Goal: Task Accomplishment & Management: Manage account settings

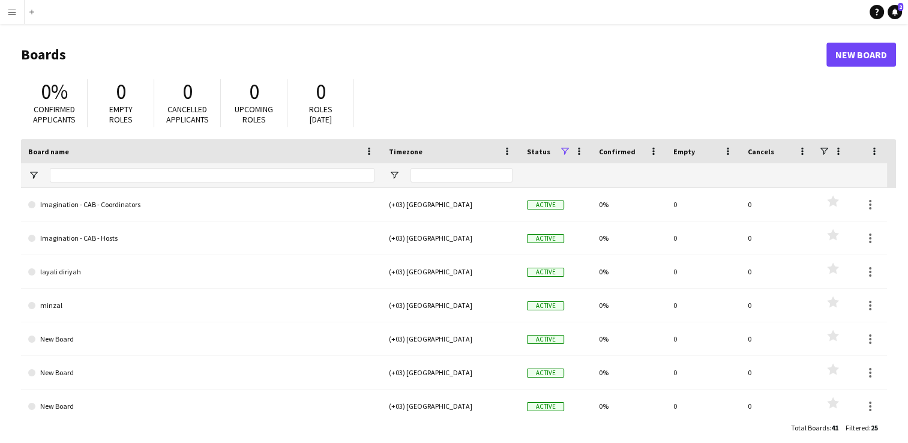
click at [17, 6] on button "Menu" at bounding box center [12, 12] width 24 height 24
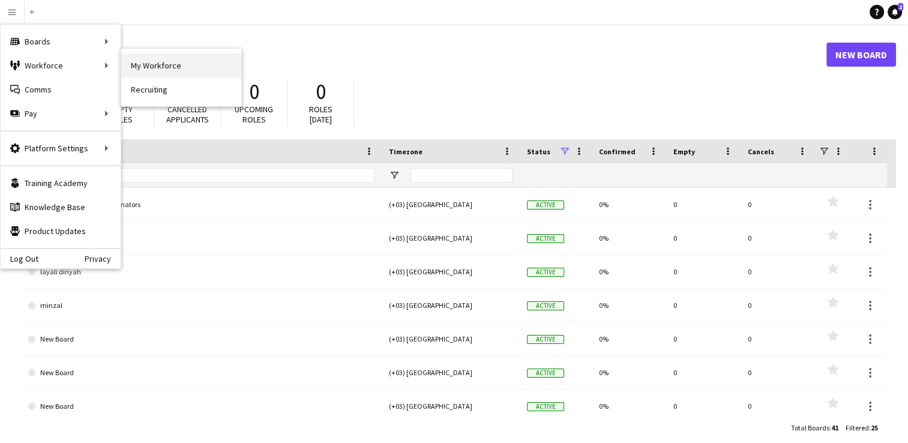
click at [154, 69] on link "My Workforce" at bounding box center [181, 65] width 120 height 24
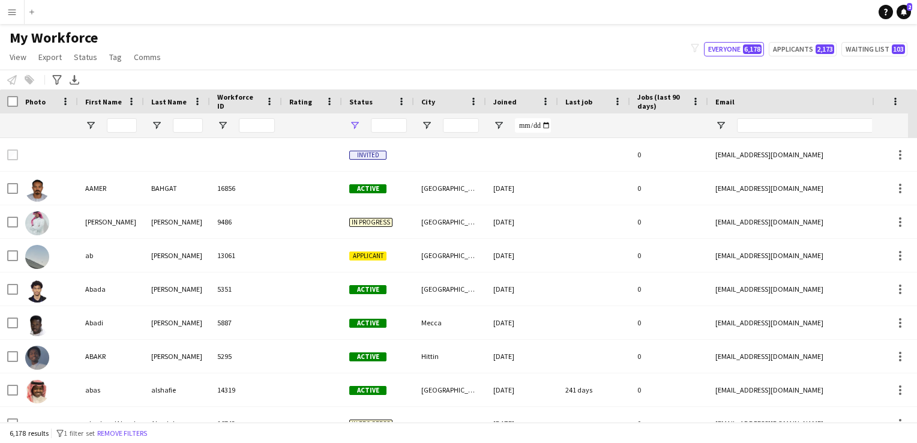
type input "**********"
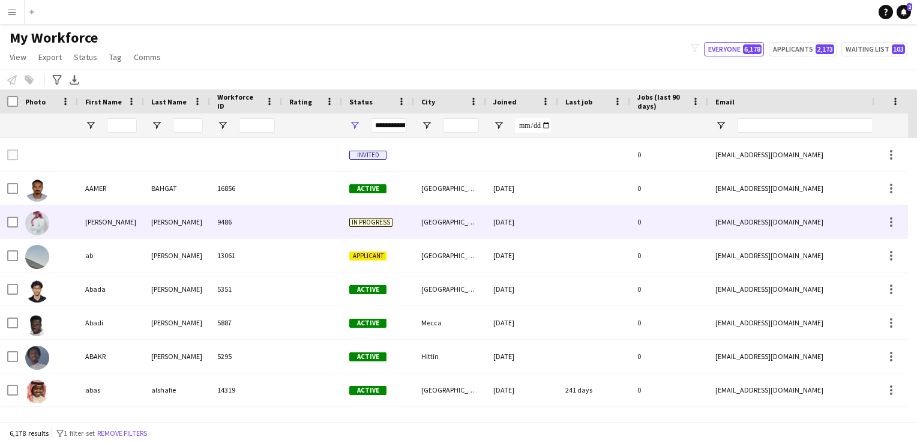
click at [352, 216] on div "In progress" at bounding box center [378, 221] width 72 height 33
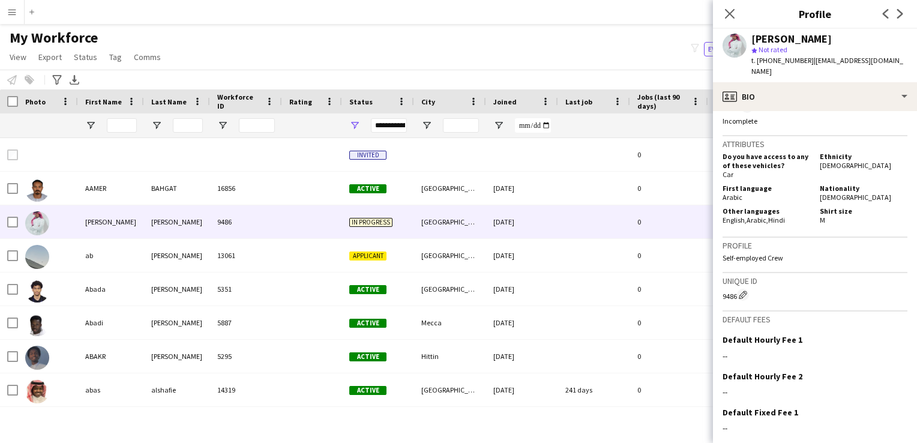
scroll to position [535, 0]
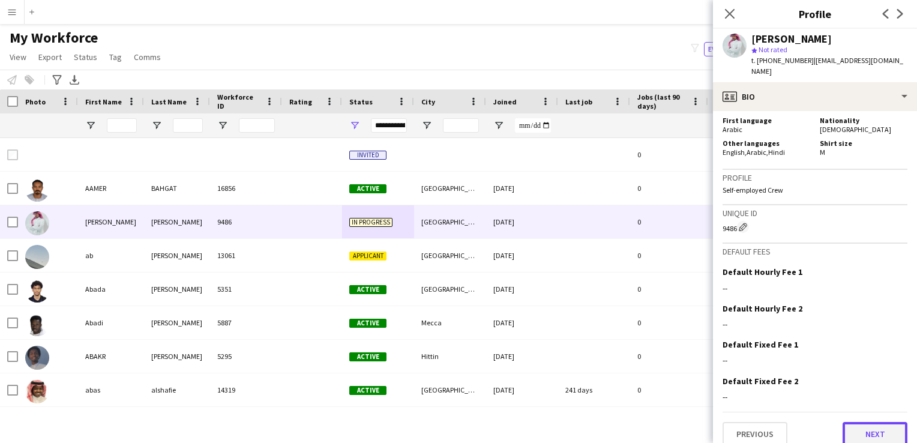
click at [530, 419] on button "Next" at bounding box center [874, 434] width 65 height 24
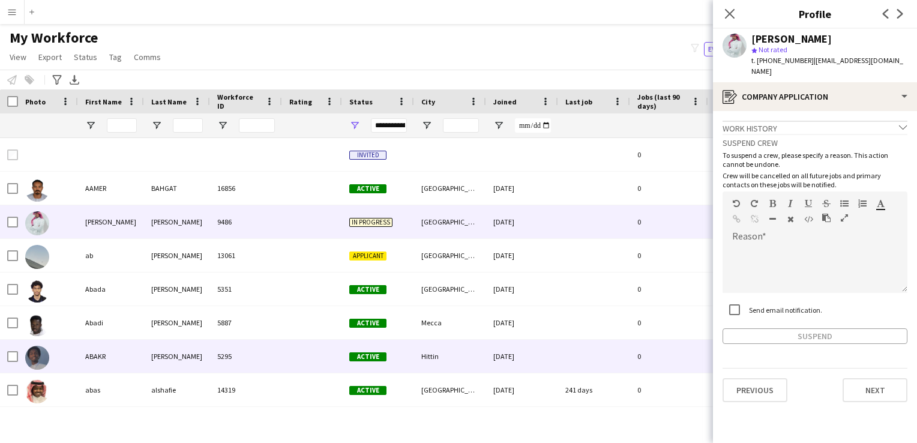
drag, startPoint x: 836, startPoint y: 326, endPoint x: 670, endPoint y: 341, distance: 166.3
click at [530, 341] on div "0" at bounding box center [669, 356] width 78 height 33
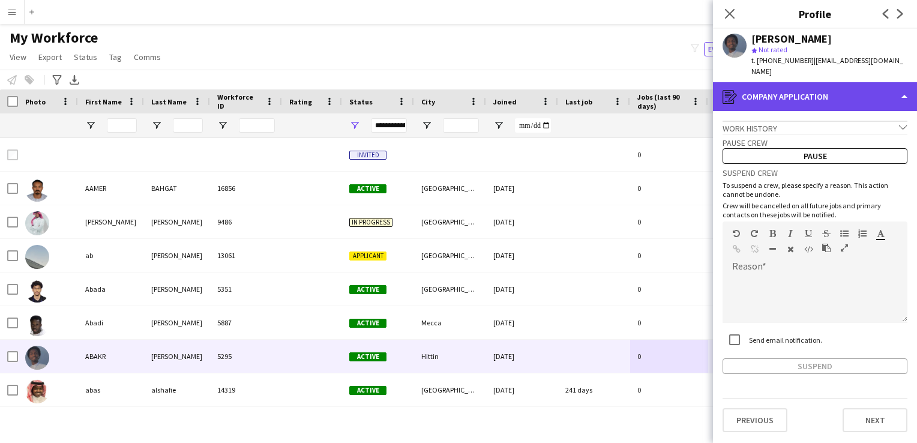
click at [530, 85] on div "register Company application" at bounding box center [815, 96] width 204 height 29
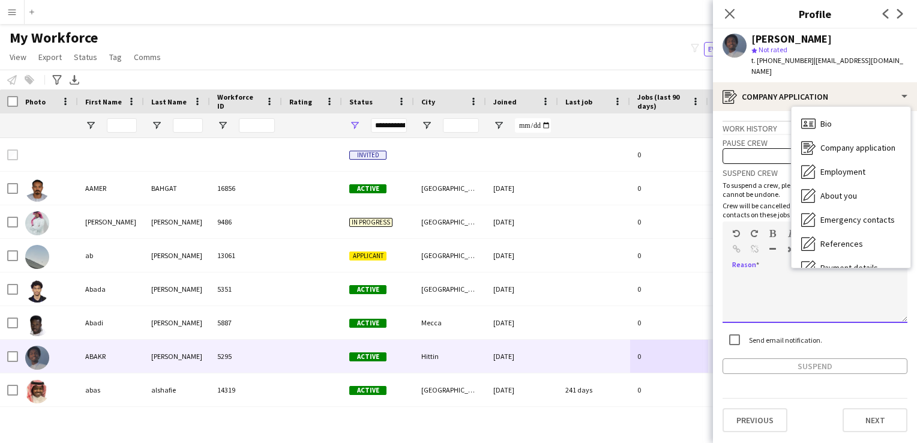
click at [530, 305] on div at bounding box center [814, 299] width 185 height 48
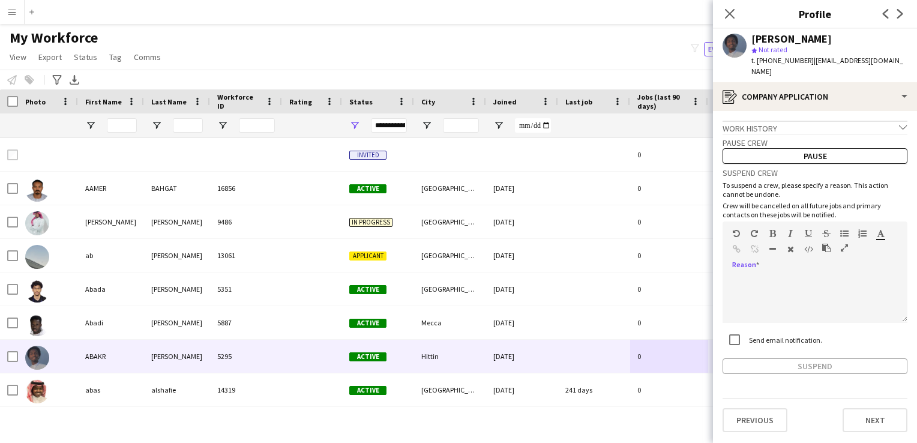
click at [530, 383] on app-crew-profile-application "Work history chevron-down Incomplete Pause crew Pause Suspend crew To suspend a…" at bounding box center [815, 277] width 204 height 332
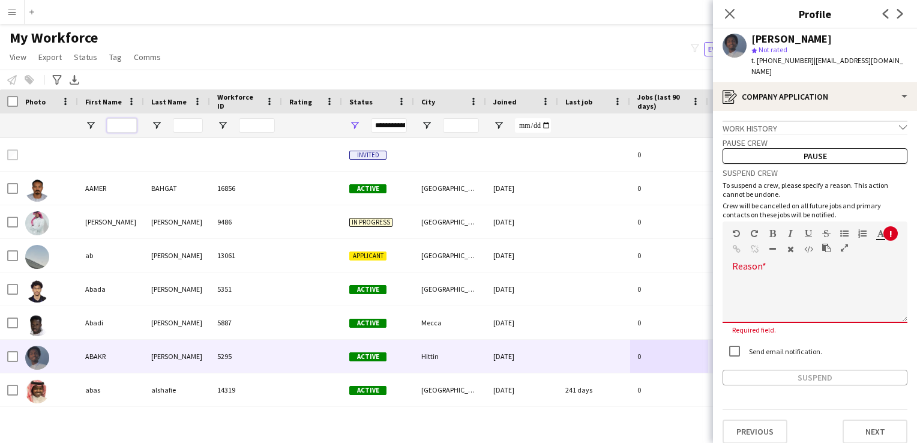
click at [117, 131] on input "First Name Filter Input" at bounding box center [122, 125] width 30 height 14
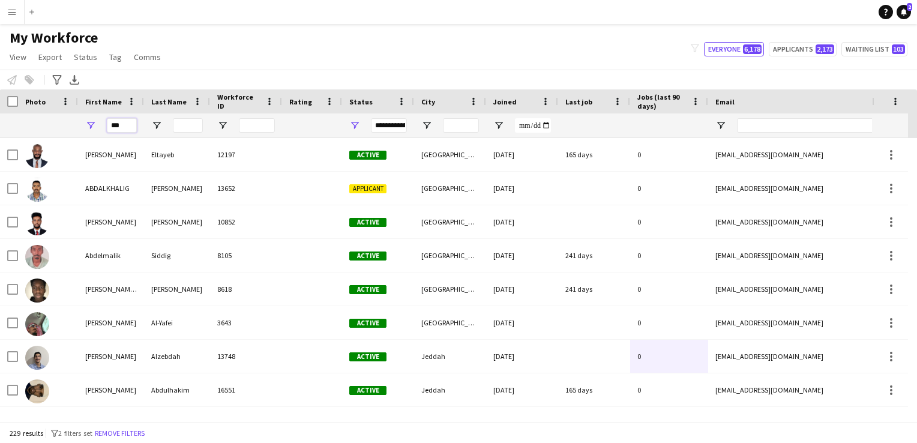
type input "***"
click at [181, 125] on input "Last Name Filter Input" at bounding box center [188, 125] width 30 height 14
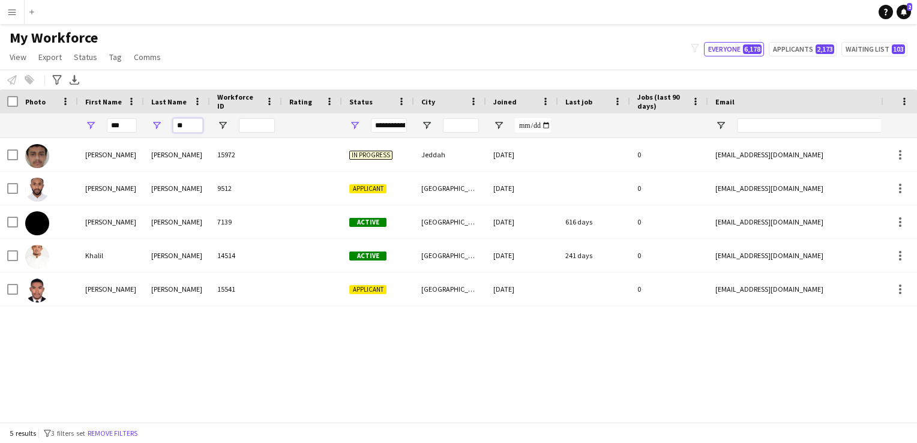
type input "*"
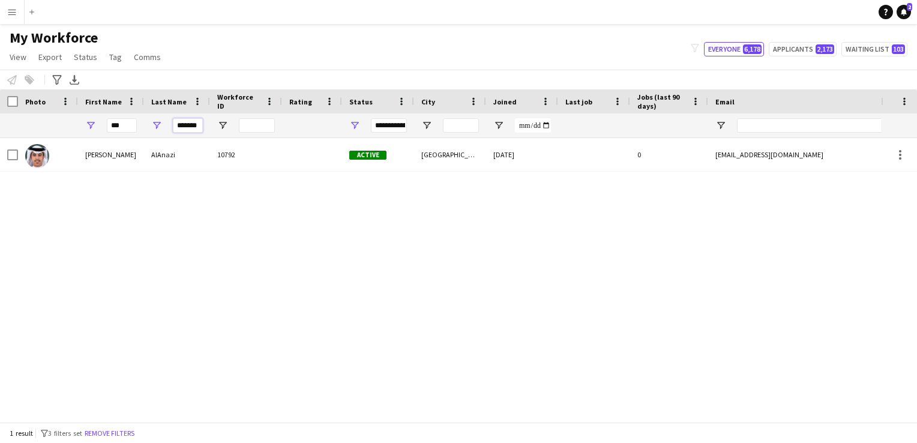
type input "*******"
click at [530, 124] on input "Email Filter Input" at bounding box center [839, 125] width 204 height 14
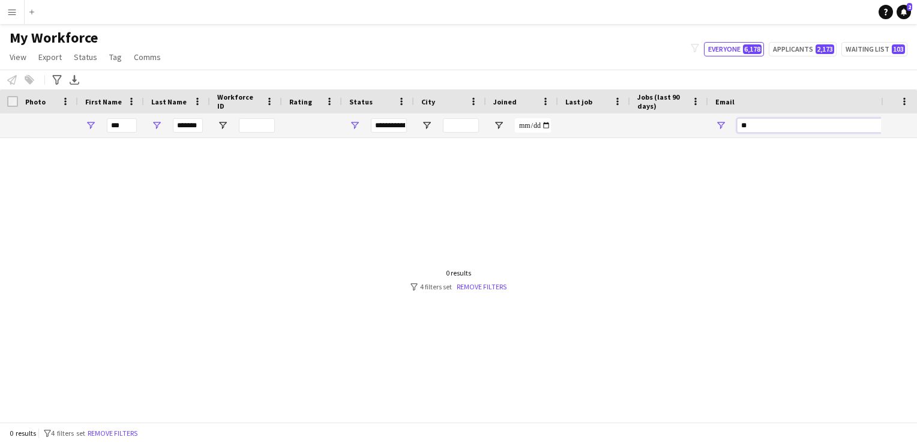
type input "*"
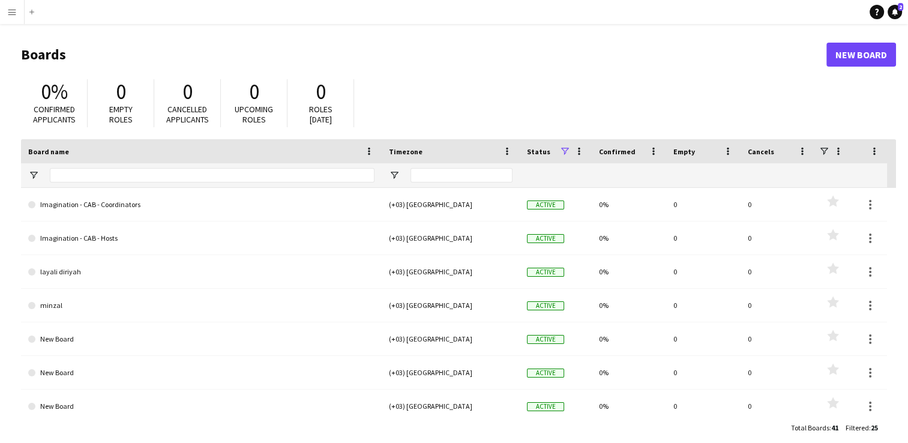
click at [13, 7] on app-icon "Menu" at bounding box center [12, 12] width 10 height 10
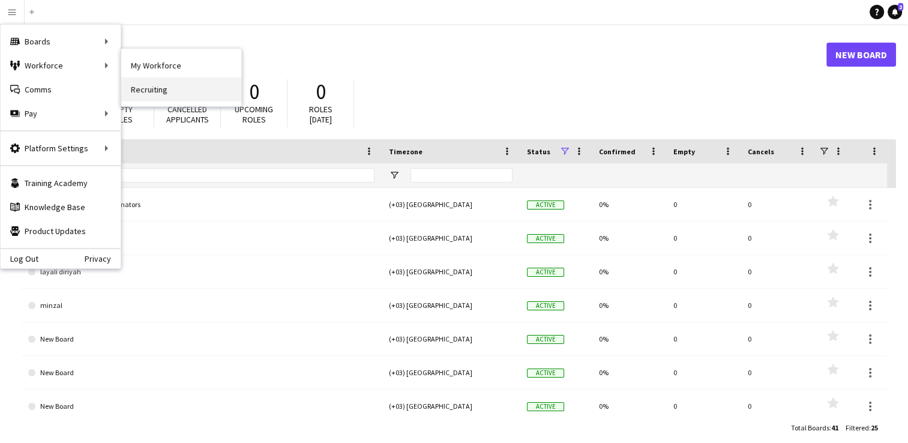
click at [146, 98] on link "Recruiting" at bounding box center [181, 89] width 120 height 24
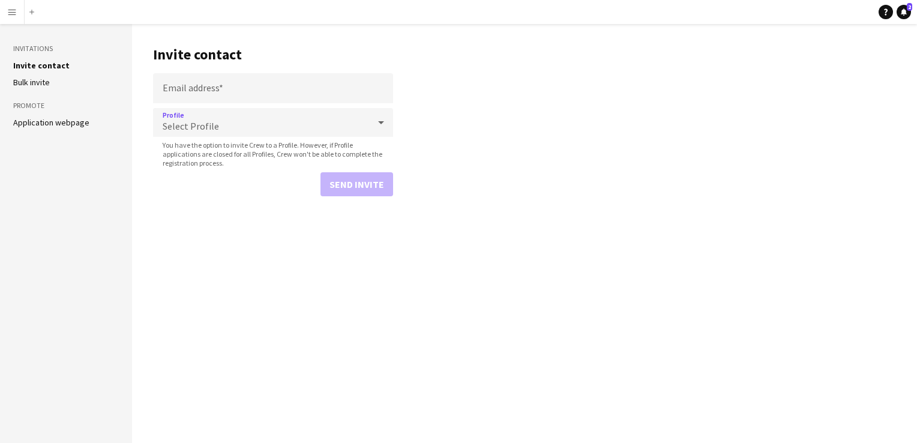
click at [240, 128] on div "Select Profile" at bounding box center [261, 122] width 216 height 29
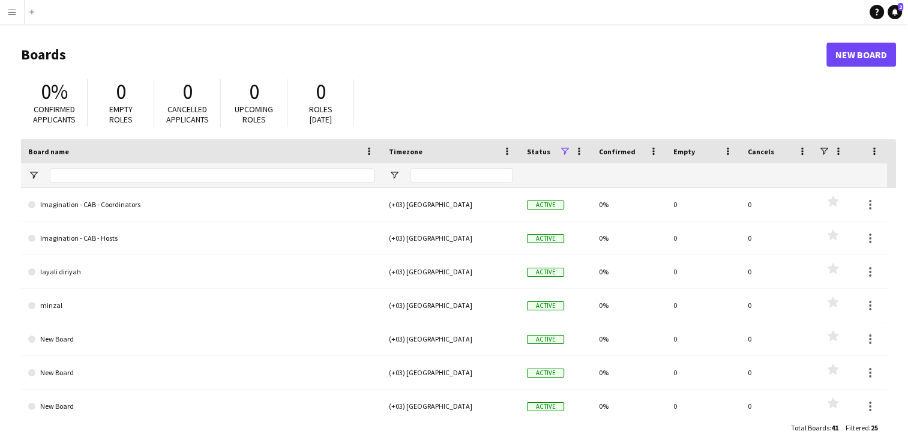
click at [16, 23] on button "Menu" at bounding box center [12, 12] width 24 height 24
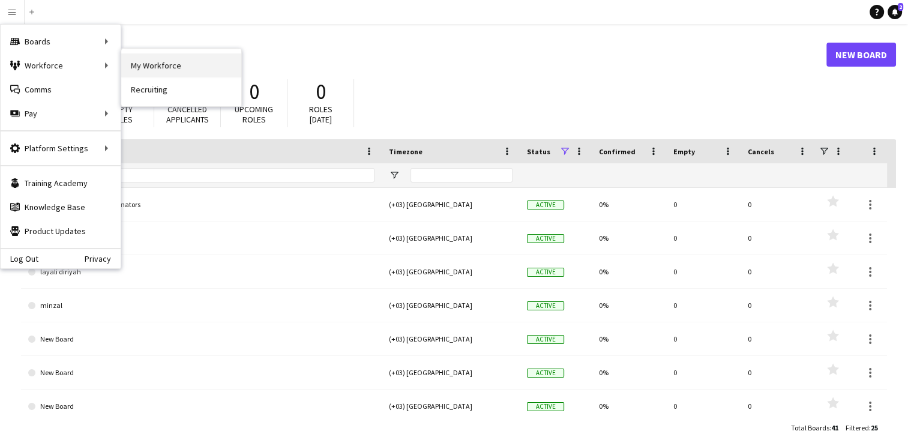
click at [134, 69] on link "My Workforce" at bounding box center [181, 65] width 120 height 24
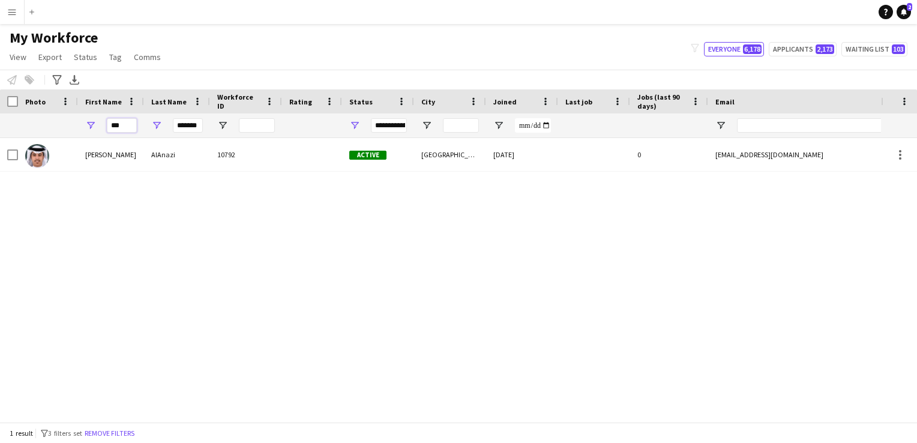
click at [127, 123] on input "***" at bounding box center [122, 125] width 30 height 14
type input "*"
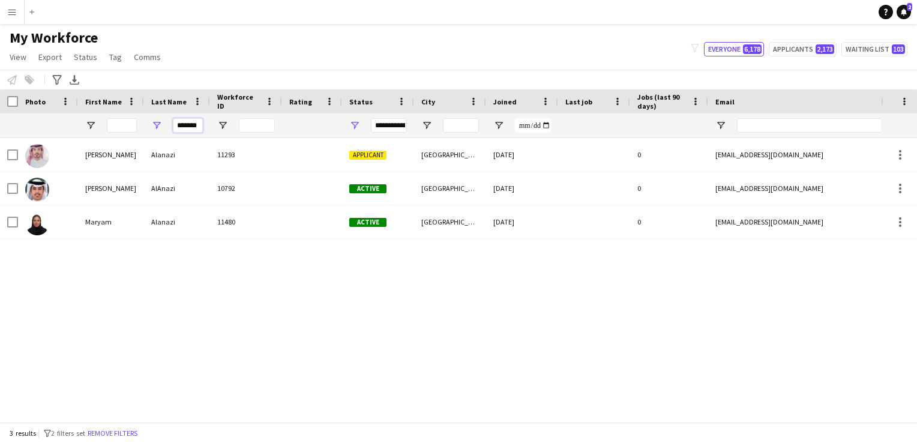
click at [197, 126] on input "*******" at bounding box center [188, 125] width 30 height 14
type input "*"
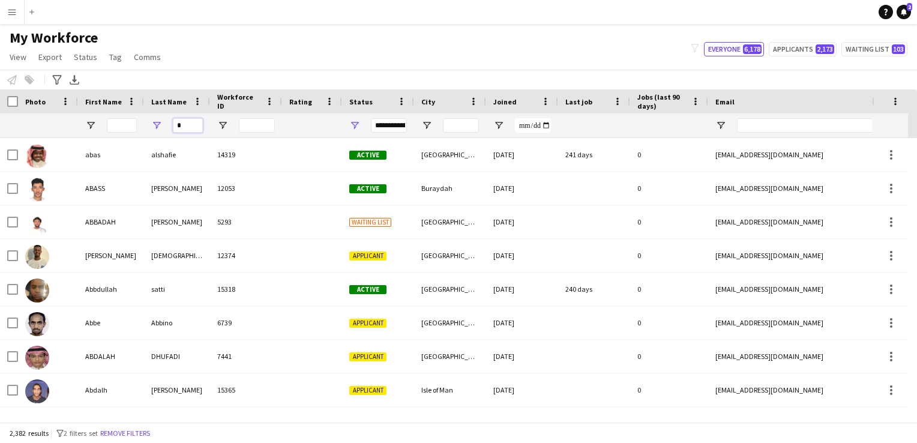
click at [197, 126] on input "*" at bounding box center [188, 125] width 30 height 14
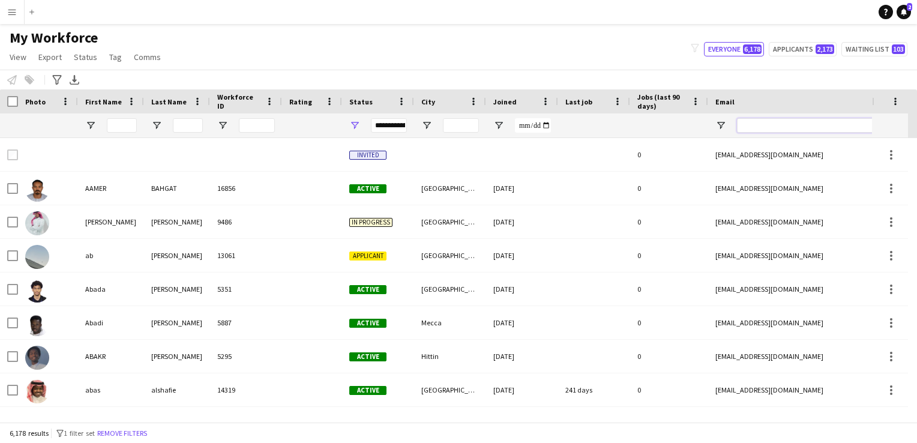
click at [530, 126] on input "Email Filter Input" at bounding box center [839, 125] width 204 height 14
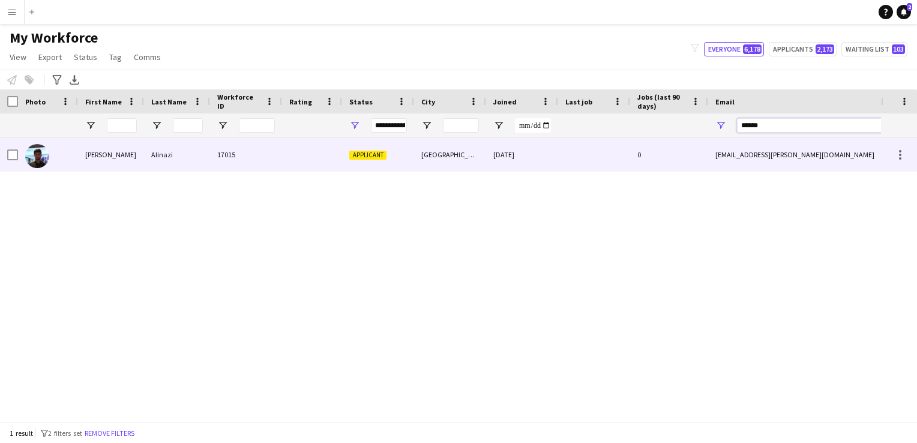
type input "******"
click at [470, 163] on div "[GEOGRAPHIC_DATA]" at bounding box center [450, 154] width 72 height 33
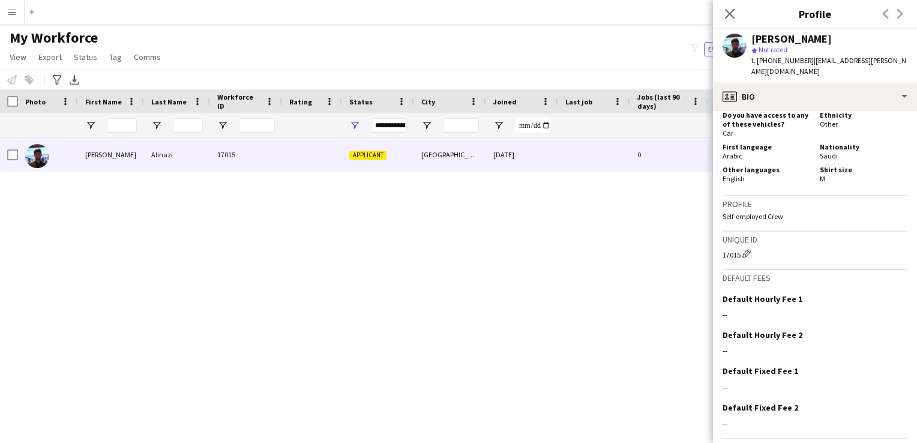
scroll to position [606, 0]
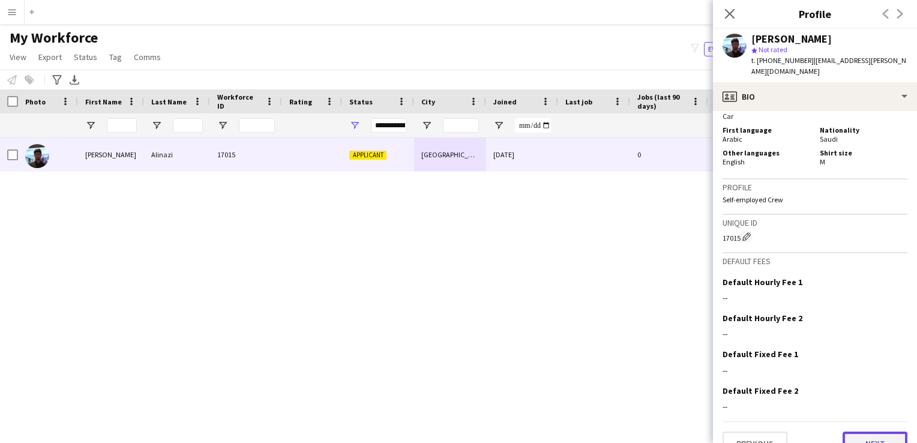
click at [530, 419] on button "Next" at bounding box center [874, 443] width 65 height 24
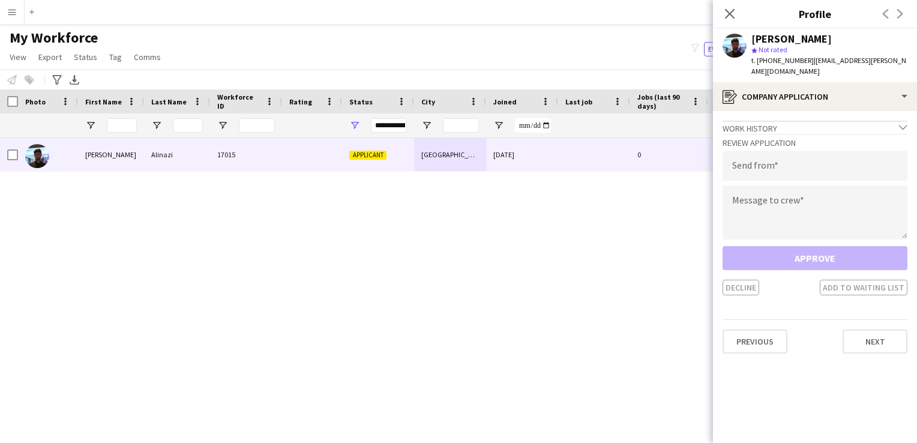
click at [530, 252] on div "Approve Decline Add to waiting list" at bounding box center [814, 270] width 185 height 49
click at [530, 246] on div "Approve Decline Add to waiting list" at bounding box center [814, 270] width 185 height 49
click at [530, 329] on button "Next" at bounding box center [874, 341] width 65 height 24
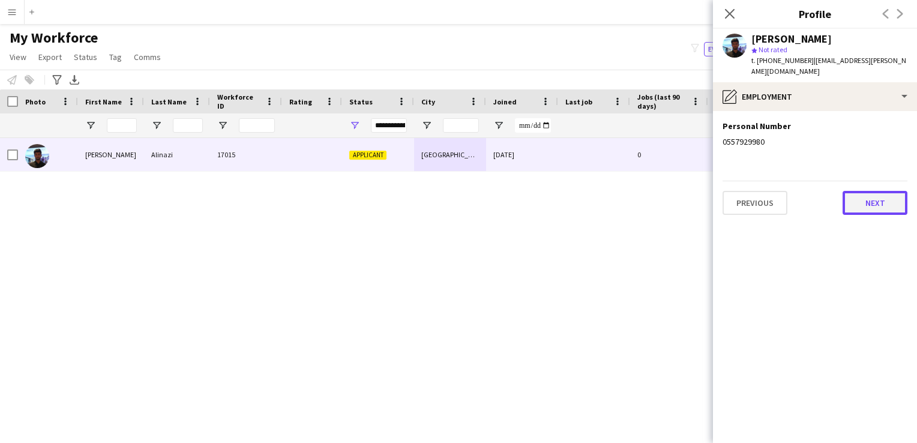
click at [530, 196] on button "Next" at bounding box center [874, 203] width 65 height 24
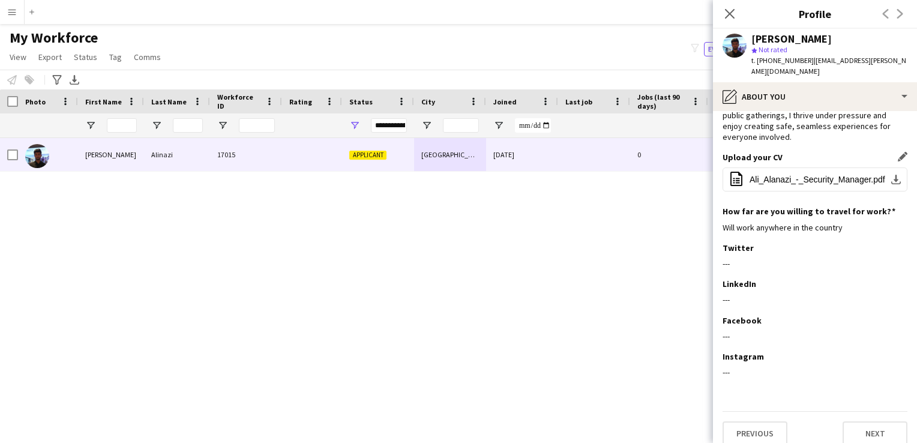
scroll to position [70, 0]
click at [530, 419] on button "Next" at bounding box center [874, 433] width 65 height 24
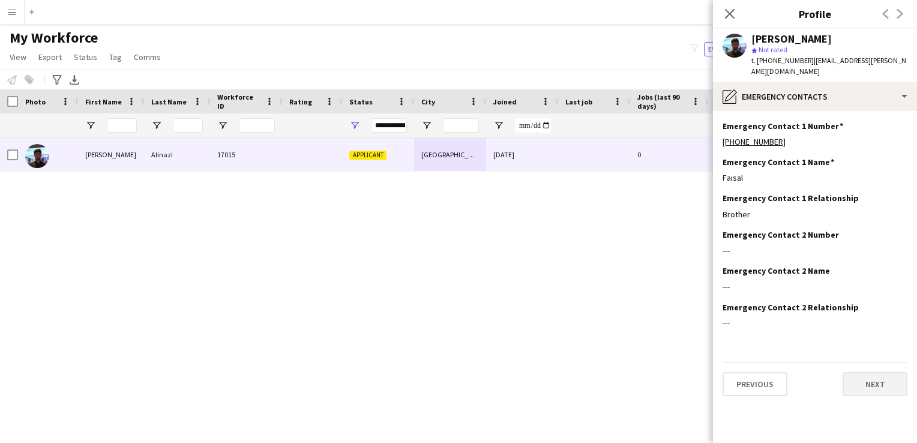
scroll to position [0, 0]
click at [530, 374] on button "Next" at bounding box center [874, 384] width 65 height 24
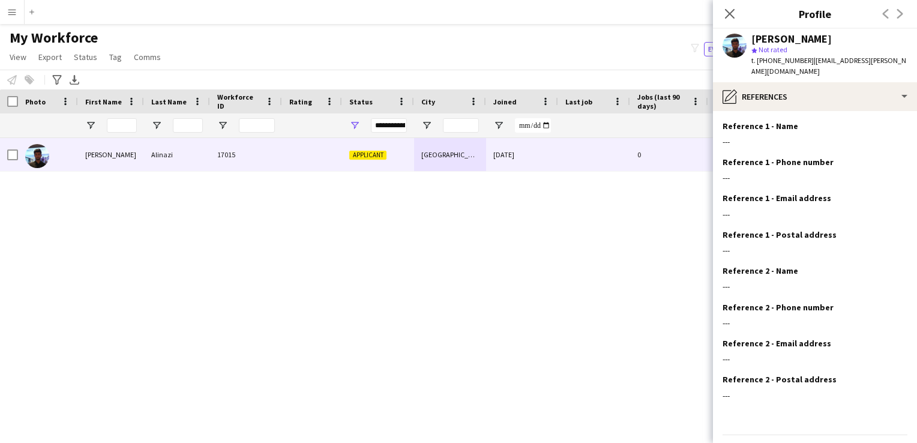
scroll to position [23, 0]
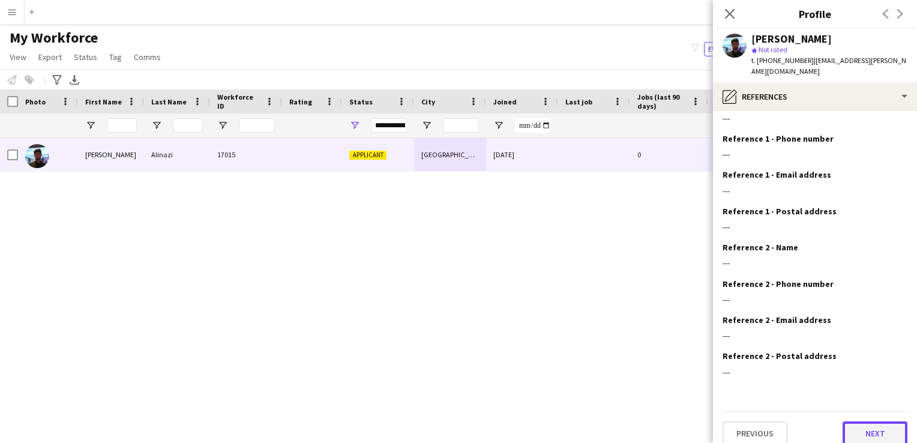
click at [530, 419] on button "Next" at bounding box center [874, 433] width 65 height 24
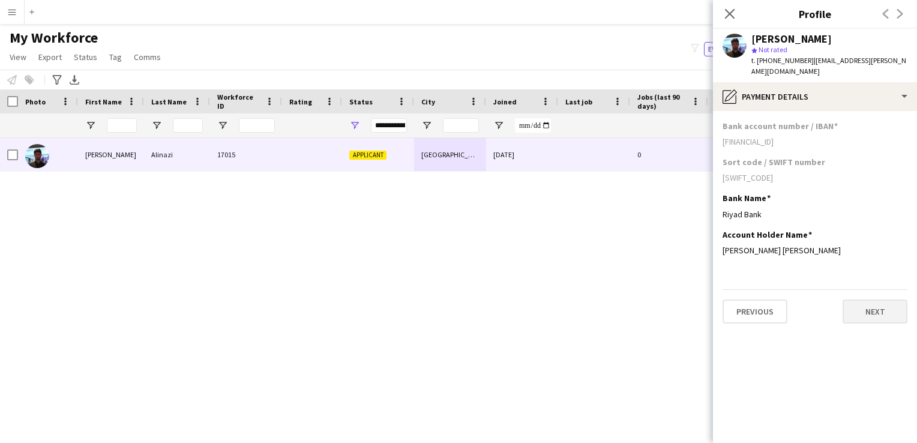
scroll to position [0, 0]
click at [530, 299] on button "Next" at bounding box center [874, 311] width 65 height 24
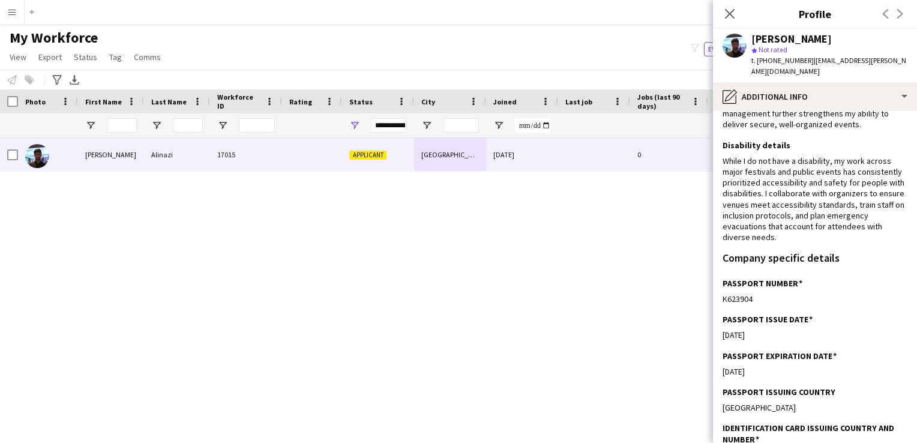
scroll to position [405, 0]
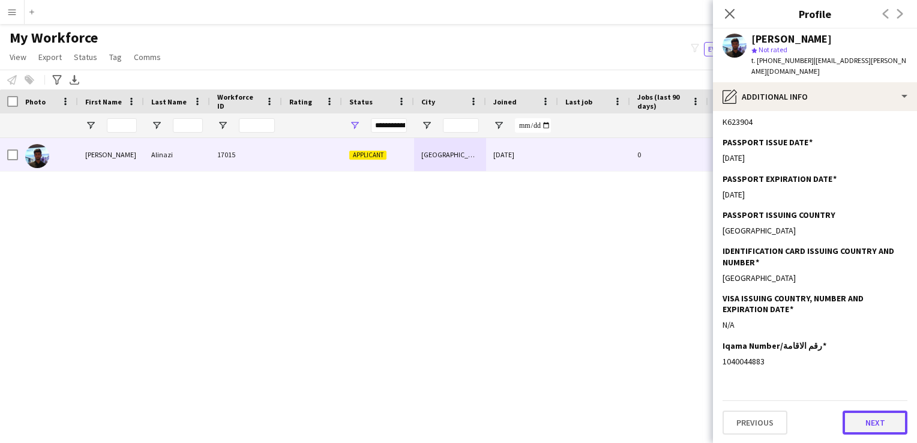
click at [530, 414] on button "Next" at bounding box center [874, 422] width 65 height 24
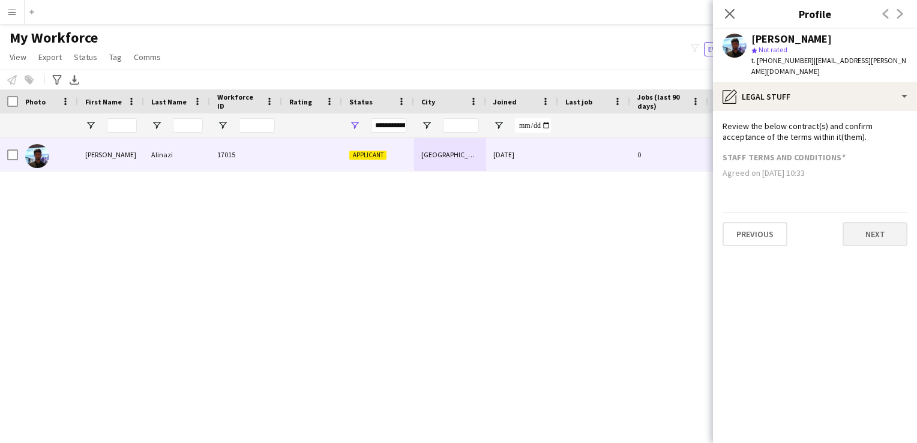
scroll to position [0, 0]
click at [530, 225] on button "Next" at bounding box center [874, 234] width 65 height 24
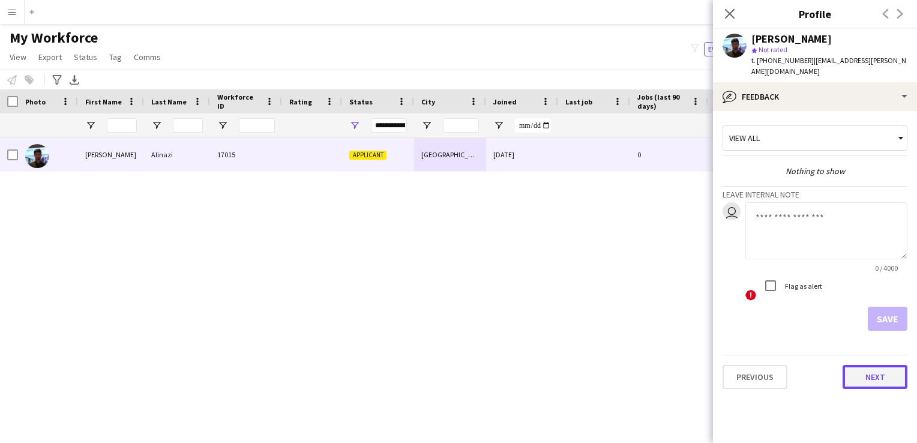
click at [530, 366] on button "Next" at bounding box center [874, 377] width 65 height 24
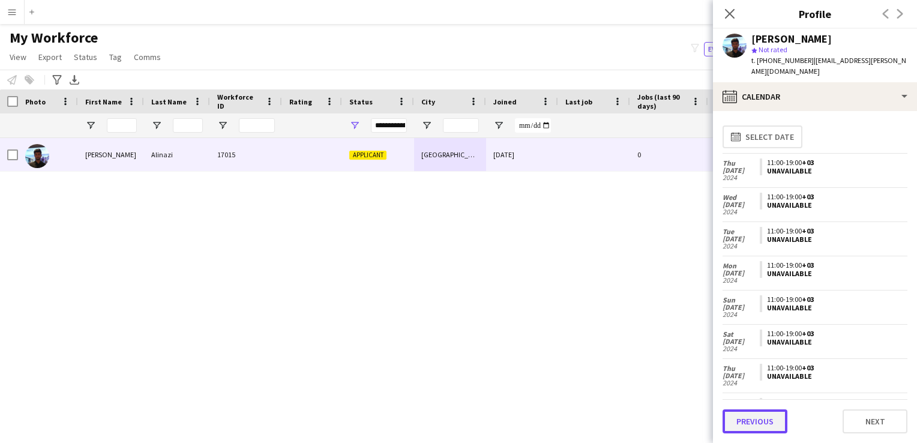
click at [530, 416] on button "Previous" at bounding box center [754, 421] width 65 height 24
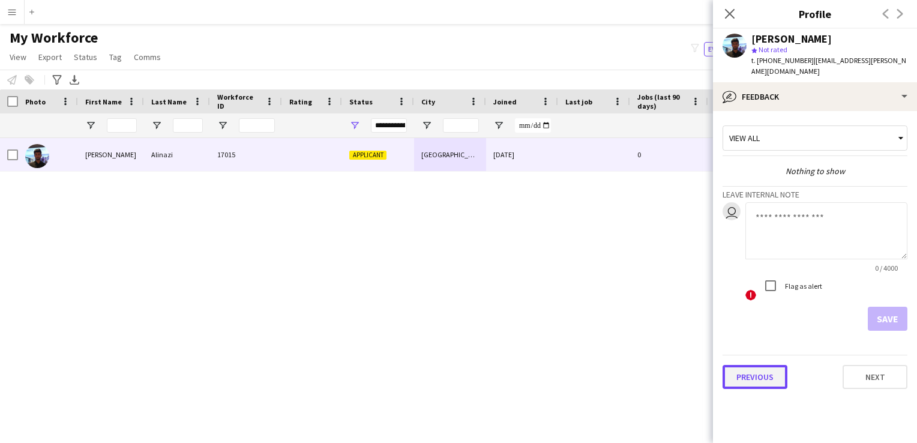
click at [530, 365] on button "Previous" at bounding box center [754, 377] width 65 height 24
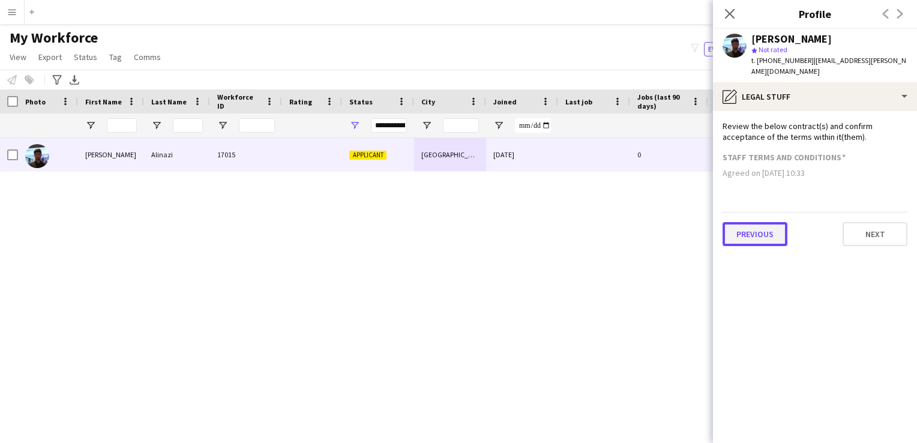
click at [530, 223] on button "Previous" at bounding box center [754, 234] width 65 height 24
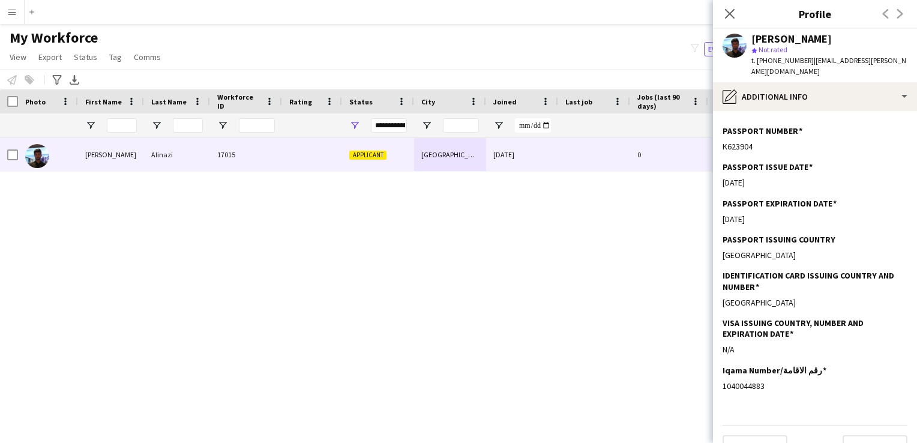
scroll to position [405, 0]
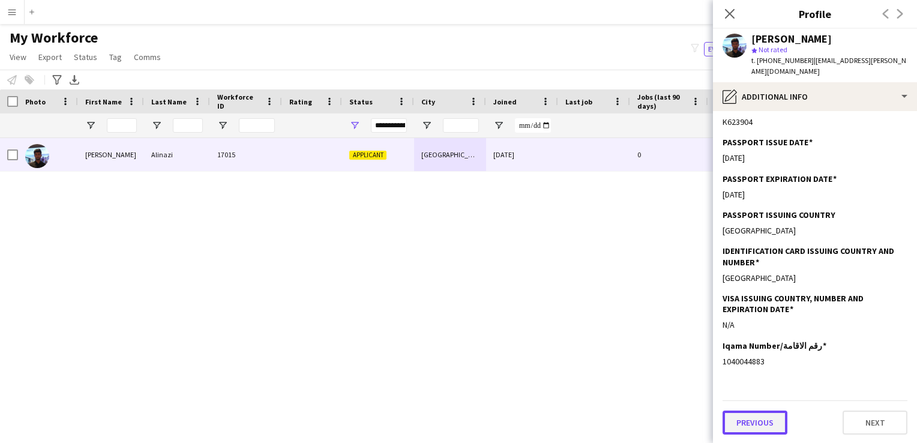
click at [530, 413] on button "Previous" at bounding box center [754, 422] width 65 height 24
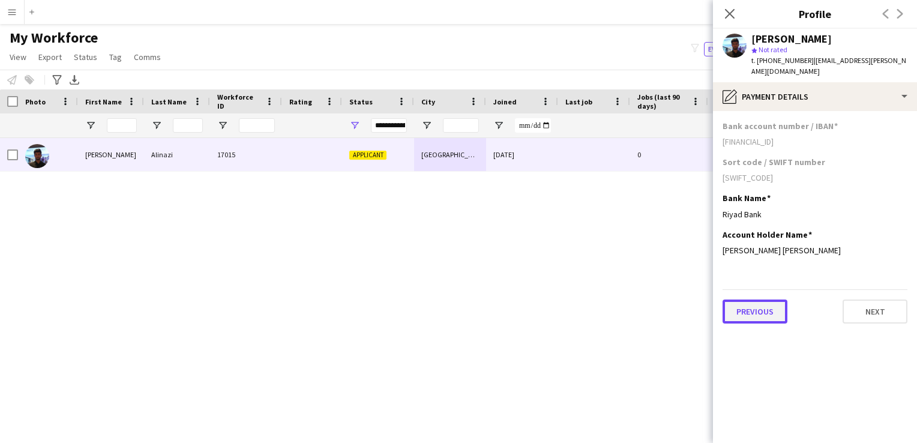
click at [530, 299] on button "Previous" at bounding box center [754, 311] width 65 height 24
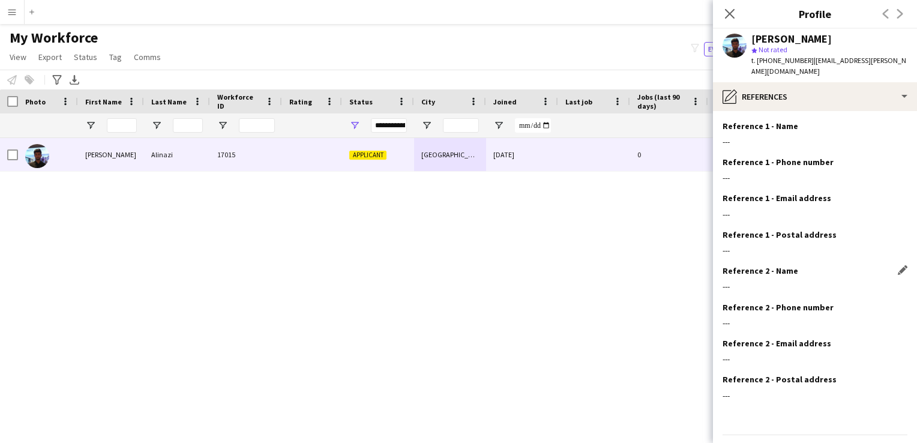
scroll to position [23, 0]
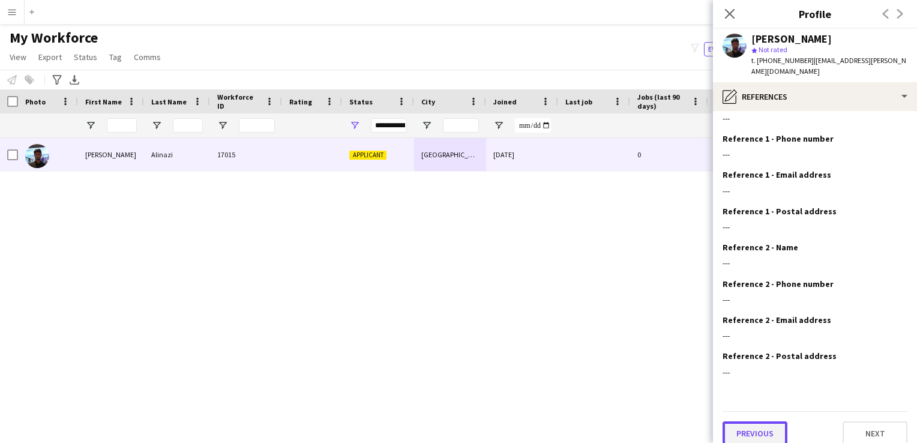
click at [530, 419] on button "Previous" at bounding box center [754, 433] width 65 height 24
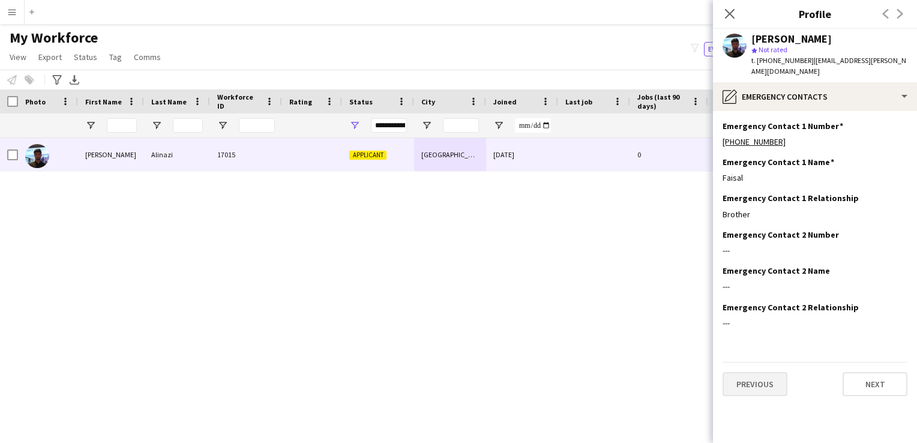
scroll to position [0, 0]
click at [530, 375] on button "Previous" at bounding box center [754, 384] width 65 height 24
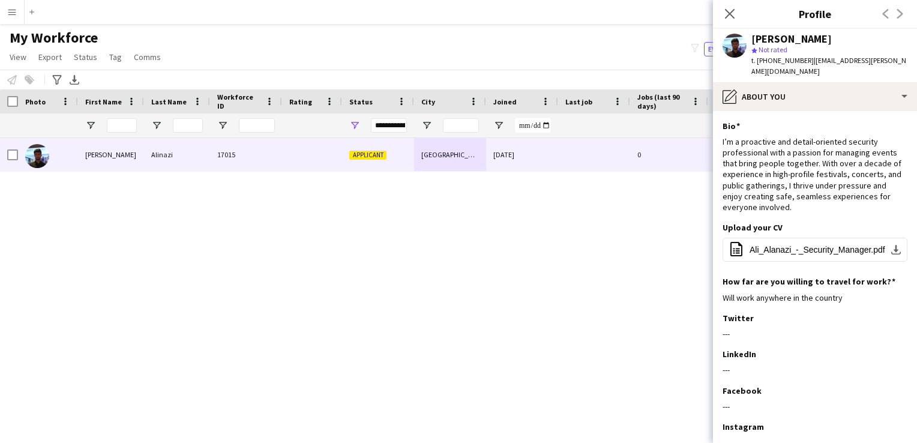
scroll to position [70, 0]
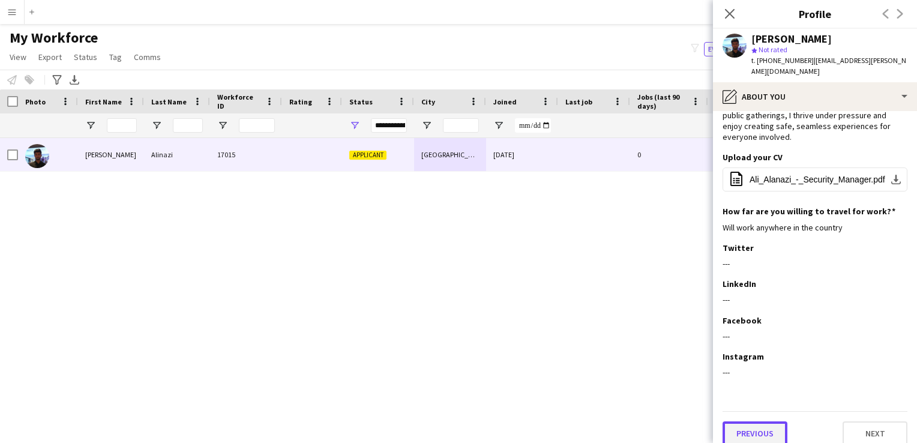
click at [530, 419] on button "Previous" at bounding box center [754, 433] width 65 height 24
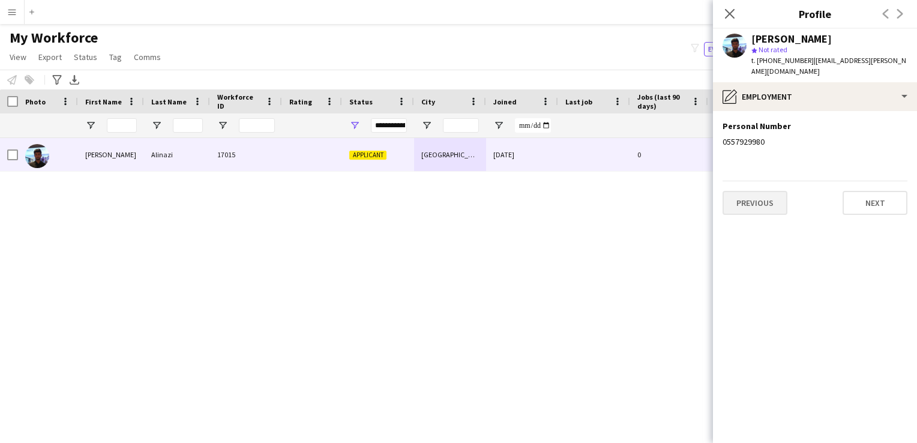
scroll to position [0, 0]
click at [530, 199] on button "Previous" at bounding box center [754, 203] width 65 height 24
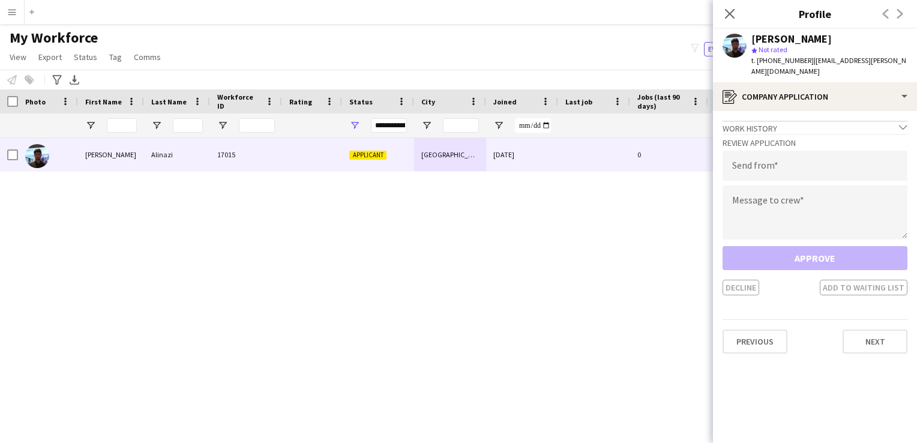
click at [530, 246] on div "Approve Decline Add to waiting list" at bounding box center [814, 270] width 185 height 49
click at [530, 247] on div "Approve Decline Add to waiting list" at bounding box center [814, 270] width 185 height 49
click at [530, 329] on button "Previous" at bounding box center [754, 341] width 65 height 24
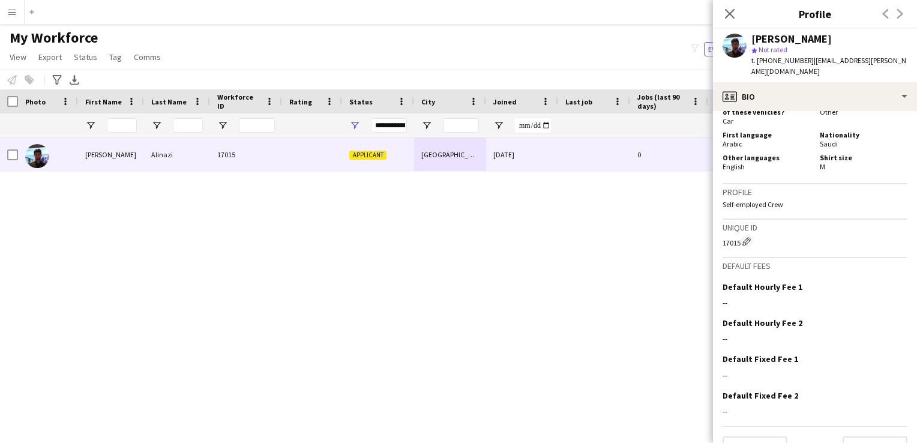
scroll to position [606, 0]
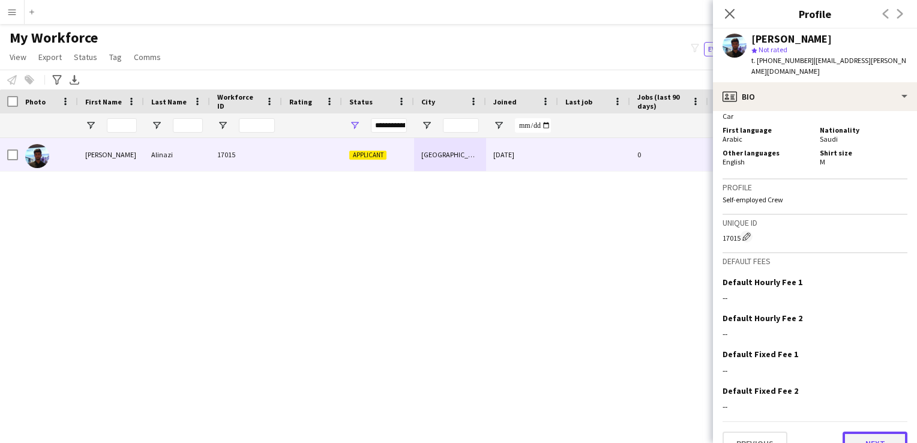
click at [530, 419] on button "Next" at bounding box center [874, 443] width 65 height 24
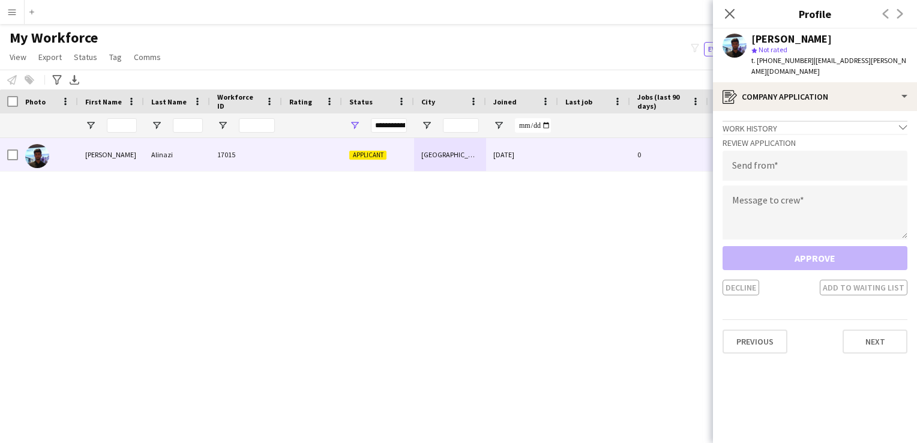
click at [530, 255] on div "Approve Decline Add to waiting list" at bounding box center [814, 270] width 185 height 49
click at [530, 246] on div "Approve Decline Add to waiting list" at bounding box center [814, 270] width 185 height 49
click at [530, 280] on div "Decline Add to waiting list" at bounding box center [814, 288] width 185 height 16
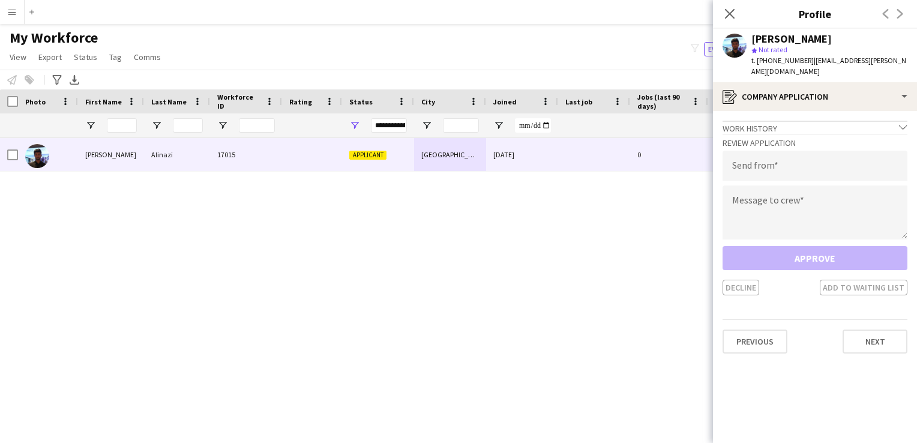
click at [530, 246] on div "Approve Decline Add to waiting list" at bounding box center [814, 270] width 185 height 49
click at [530, 190] on textarea at bounding box center [814, 212] width 185 height 54
click at [530, 246] on div "Approve Decline Add to waiting list" at bounding box center [814, 270] width 185 height 49
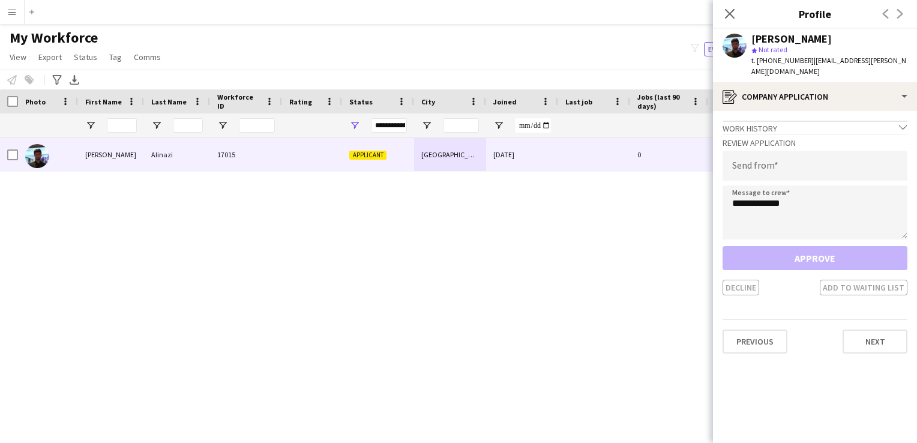
click at [530, 246] on div "Approve Decline Add to waiting list" at bounding box center [814, 270] width 185 height 49
drag, startPoint x: 816, startPoint y: 242, endPoint x: 794, endPoint y: 193, distance: 53.7
click at [530, 193] on textarea "**********" at bounding box center [814, 212] width 185 height 54
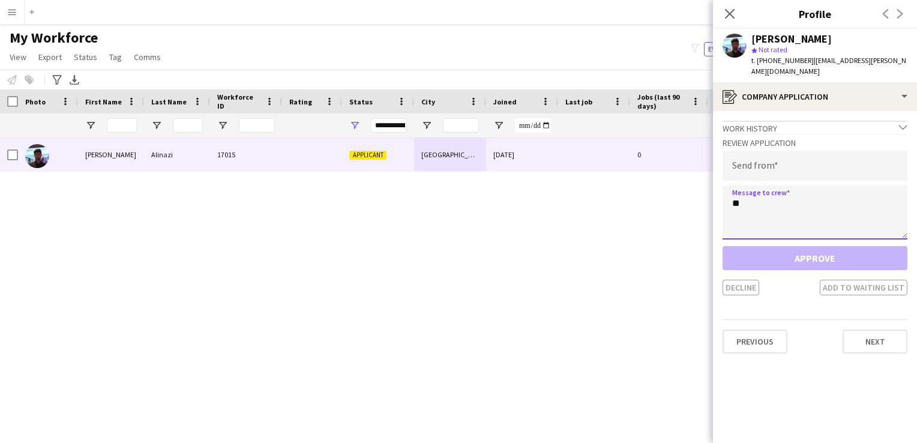
type textarea "*"
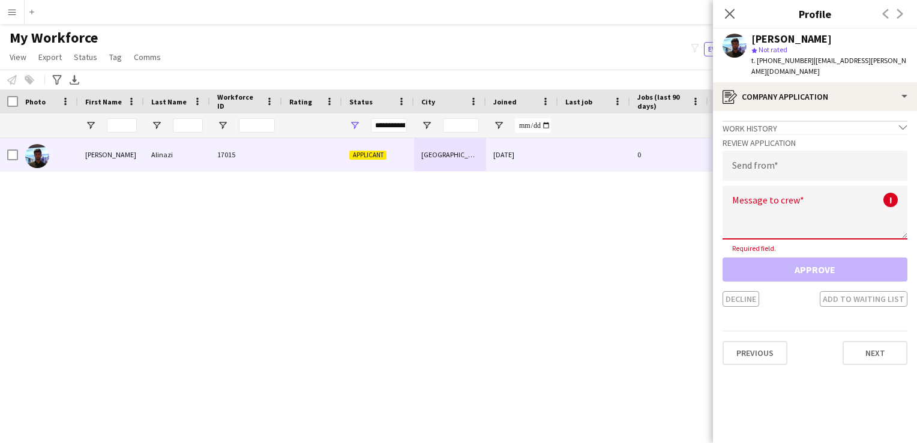
click at [530, 231] on app-form-group "Message to crew ! Required field." at bounding box center [814, 218] width 185 height 67
click at [530, 208] on textarea at bounding box center [814, 212] width 185 height 54
click at [530, 262] on div "Approve Decline Add to waiting list" at bounding box center [814, 281] width 185 height 49
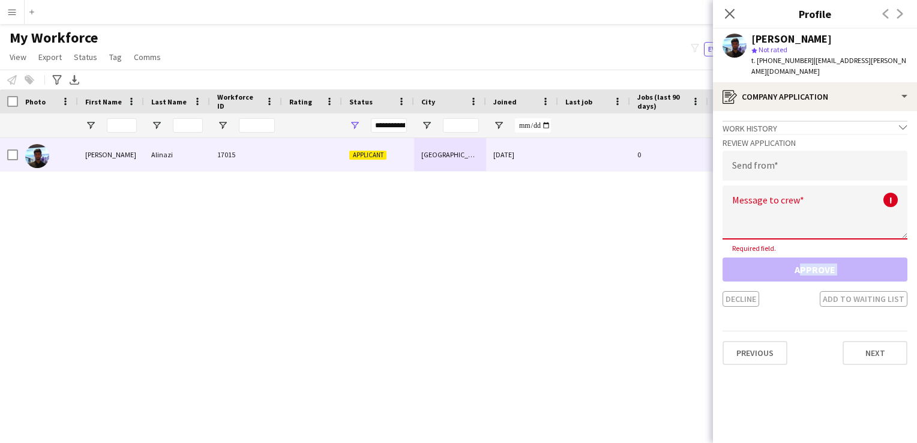
click at [530, 262] on div "Approve Decline Add to waiting list" at bounding box center [814, 281] width 185 height 49
click at [530, 270] on div "[PERSON_NAME] 17015 Applicant [GEOGRAPHIC_DATA] [DATE] 0 [EMAIL_ADDRESS][PERSON…" at bounding box center [440, 275] width 881 height 275
click at [530, 13] on icon "Close pop-in" at bounding box center [729, 13] width 11 height 11
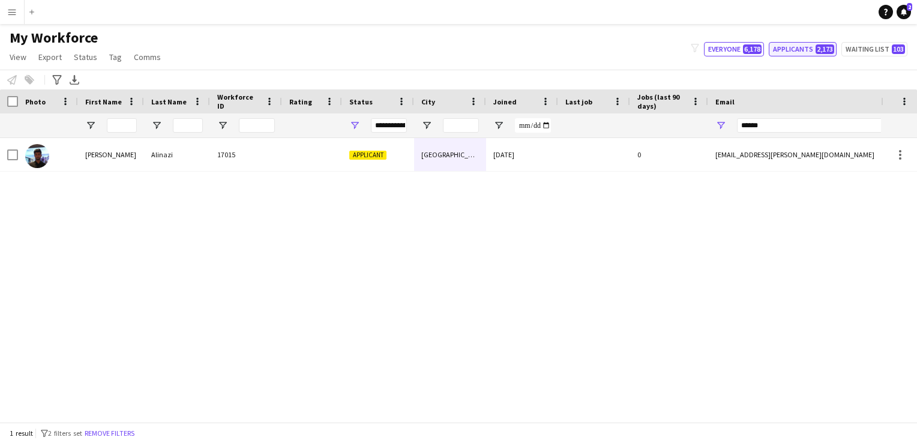
click at [530, 47] on button "Applicants 2,173" at bounding box center [803, 49] width 68 height 14
type input "**********"
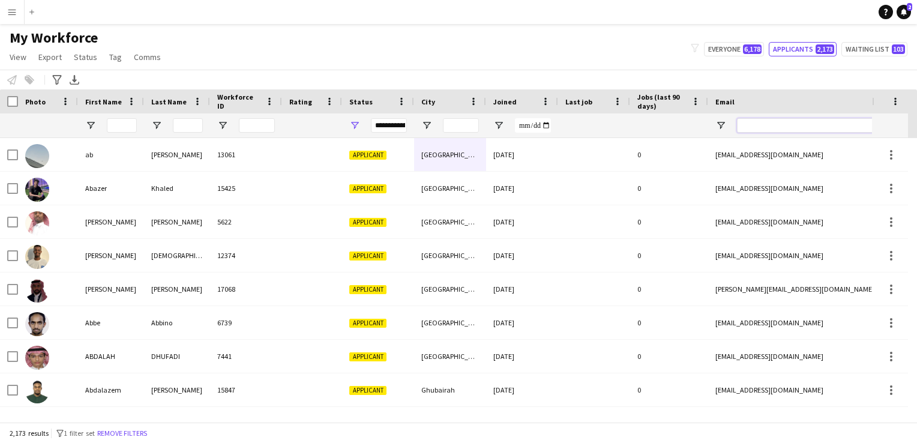
click at [530, 126] on input "Email Filter Input" at bounding box center [839, 125] width 204 height 14
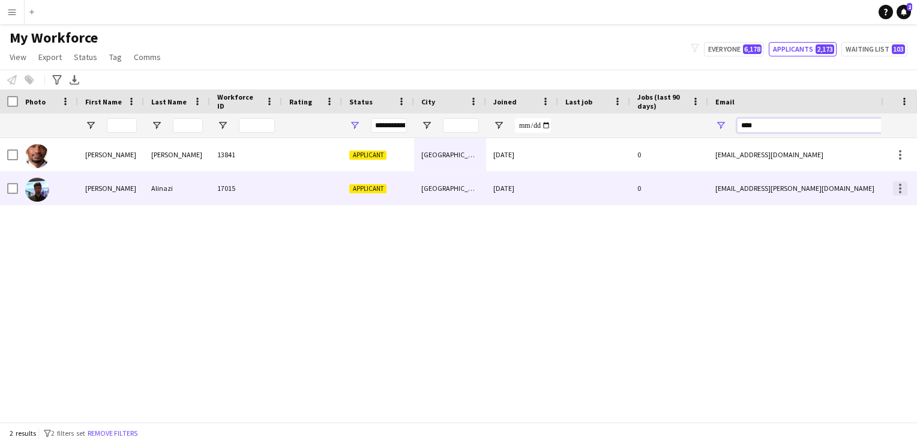
type input "****"
click at [530, 187] on div at bounding box center [900, 188] width 14 height 14
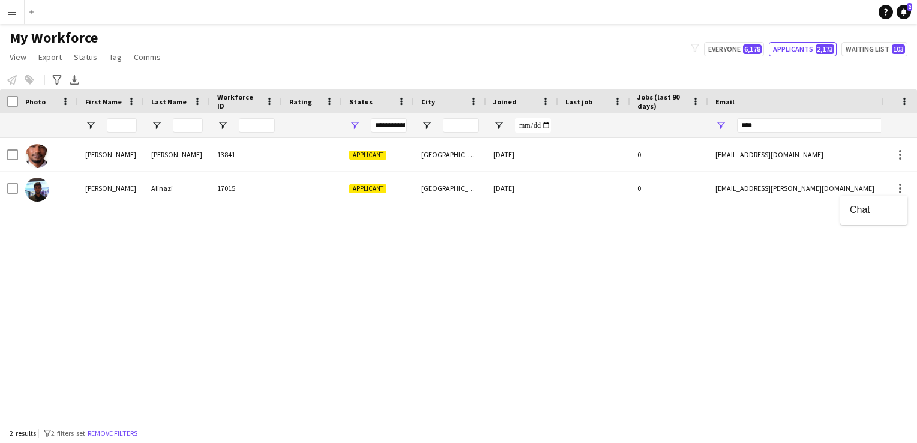
click at [530, 188] on div at bounding box center [458, 221] width 917 height 443
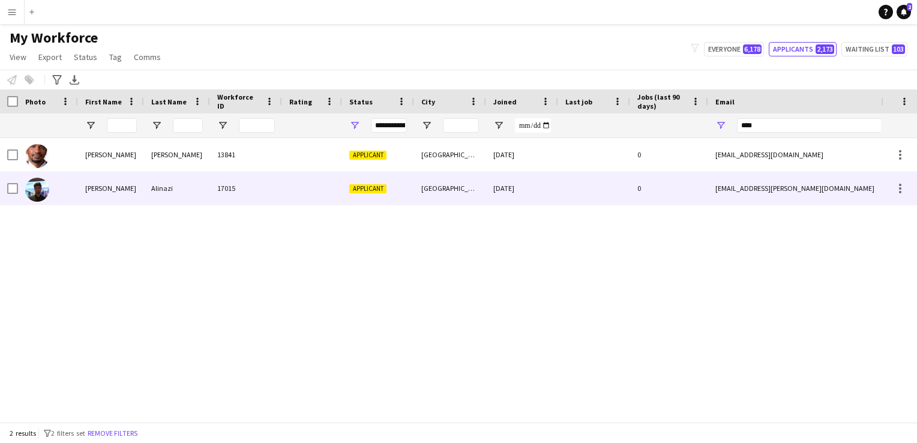
click at [19, 190] on div at bounding box center [48, 188] width 60 height 33
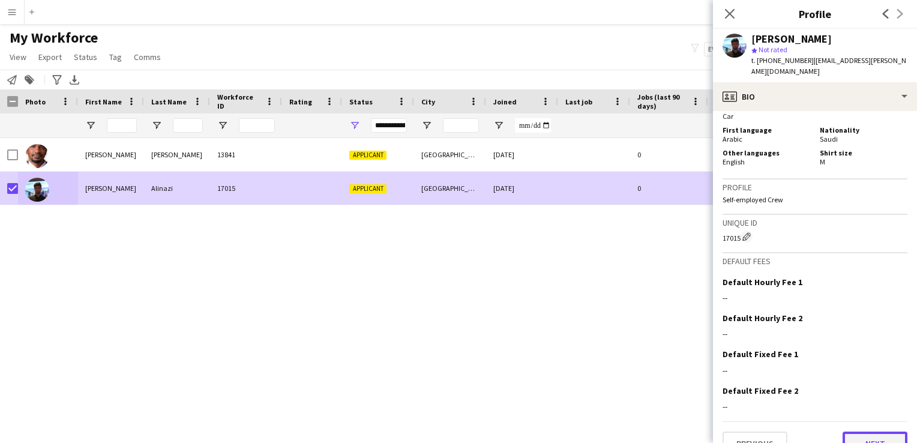
click at [530, 419] on button "Next" at bounding box center [874, 443] width 65 height 24
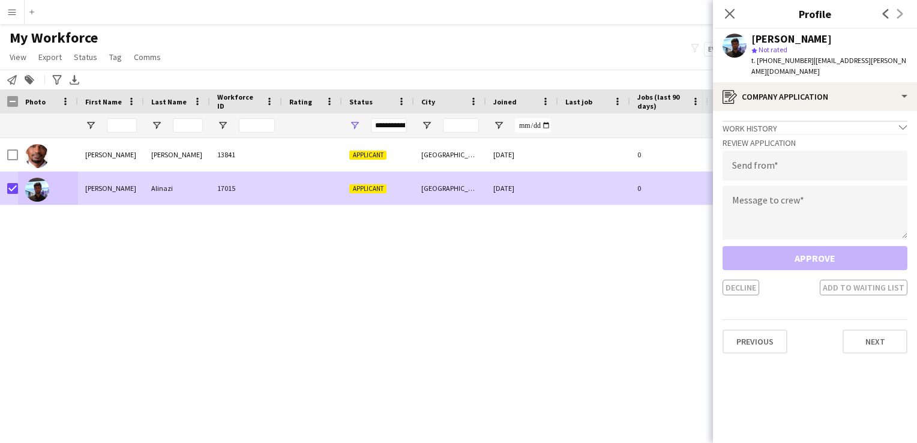
click at [530, 256] on div "Approve Decline Add to waiting list" at bounding box center [814, 270] width 185 height 49
click at [530, 247] on div "Approve Decline Add to waiting list" at bounding box center [814, 270] width 185 height 49
click at [530, 123] on icon "chevron-down" at bounding box center [903, 127] width 8 height 8
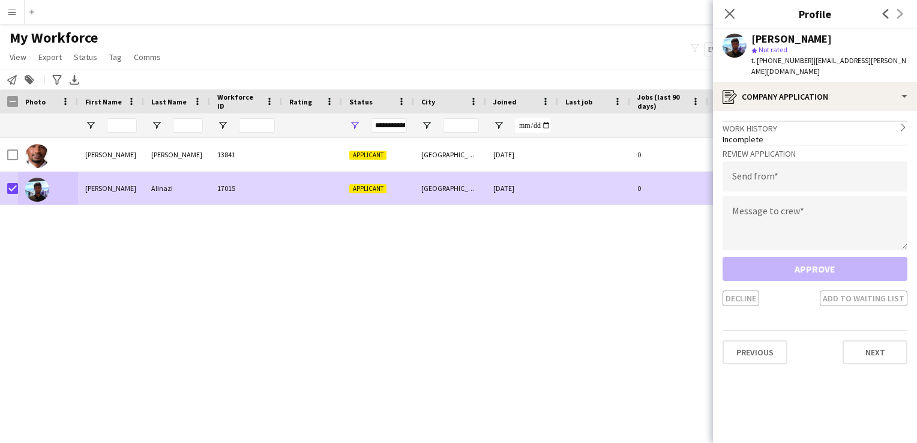
click at [530, 264] on div "Approve Decline Add to waiting list" at bounding box center [814, 281] width 185 height 49
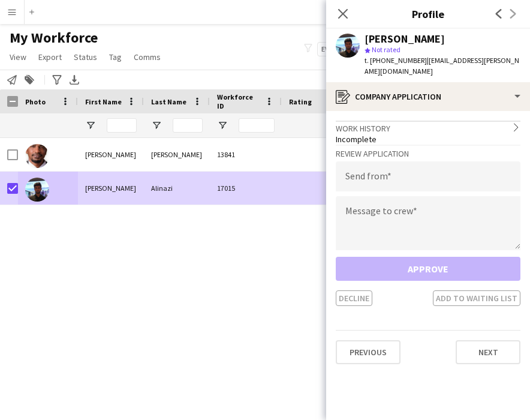
click at [94, 257] on div "[PERSON_NAME] 13841 Applicant [GEOGRAPHIC_DATA] [DATE] [PERSON_NAME] 17015 Appl…" at bounding box center [247, 264] width 494 height 252
drag, startPoint x: 94, startPoint y: 257, endPoint x: -5, endPoint y: 244, distance: 99.3
click at [0, 244] on html "Menu Boards Boards Boards All jobs Status Workforce Workforce My Workforce Recr…" at bounding box center [265, 210] width 530 height 420
click at [414, 134] on div "Incomplete" at bounding box center [428, 139] width 185 height 11
click at [387, 342] on button "Previous" at bounding box center [368, 352] width 65 height 24
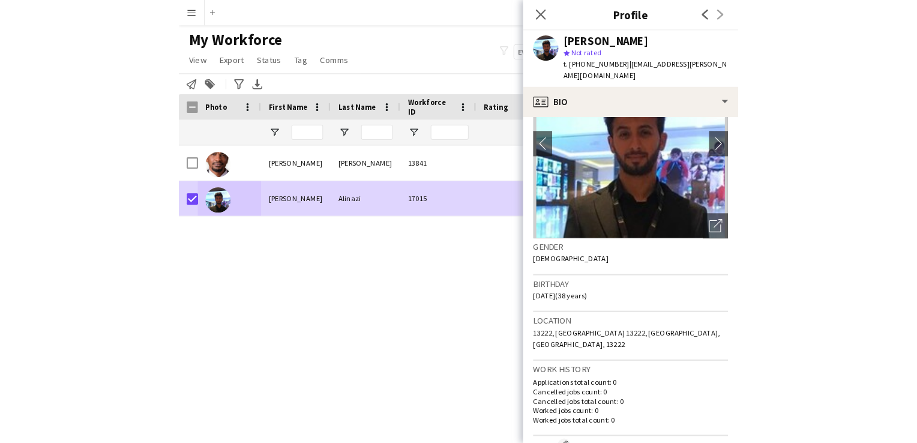
scroll to position [0, 0]
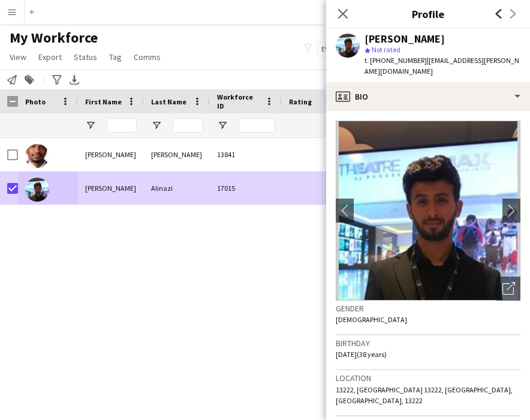
click at [498, 15] on icon at bounding box center [499, 14] width 6 height 10
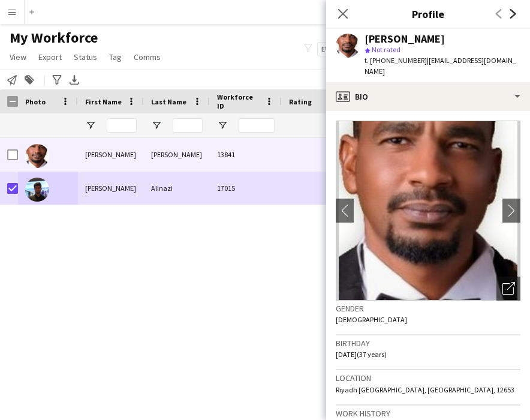
click at [515, 15] on icon at bounding box center [514, 14] width 6 height 10
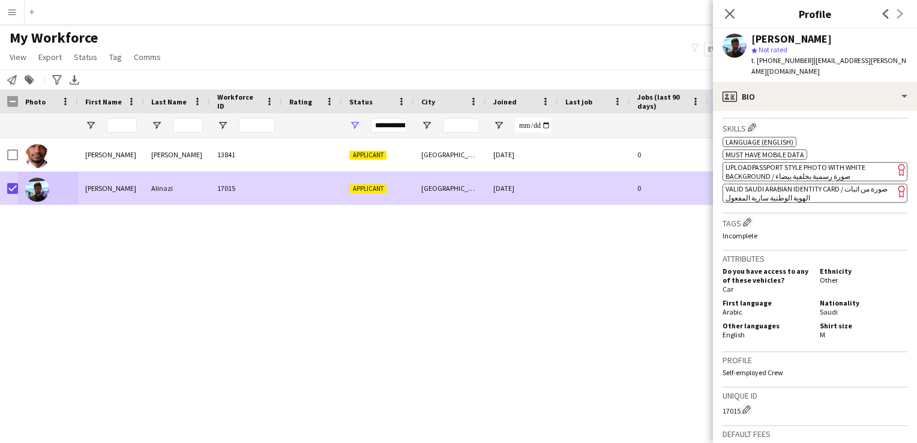
scroll to position [303, 0]
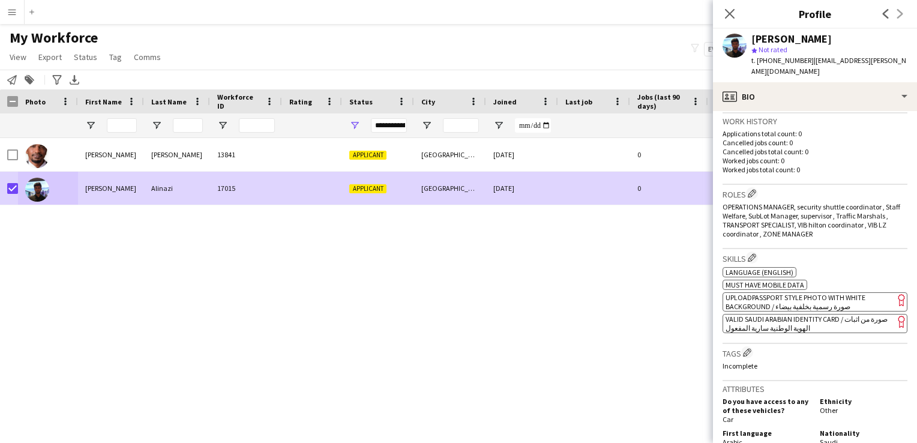
click at [530, 269] on div "[PERSON_NAME] 13841 Applicant [GEOGRAPHIC_DATA] [DATE] 0 [EMAIL_ADDRESS][DOMAIN…" at bounding box center [440, 275] width 881 height 275
click at [530, 5] on app-icon "Close pop-in" at bounding box center [729, 13] width 17 height 17
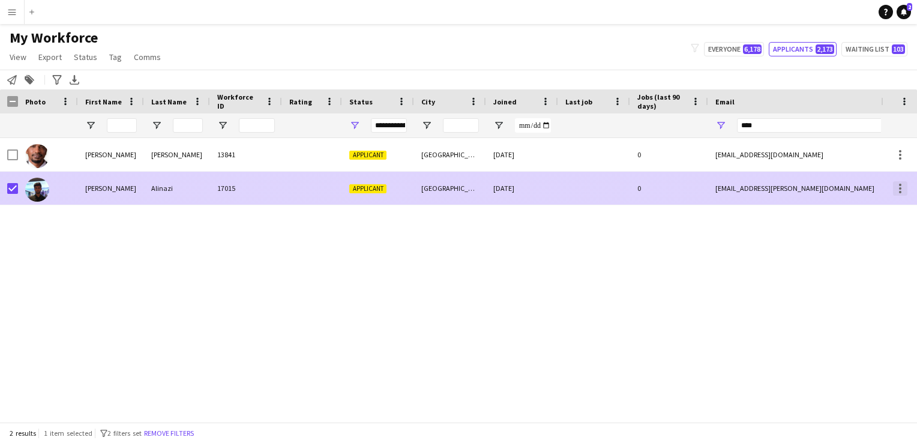
click at [530, 186] on div at bounding box center [900, 188] width 14 height 14
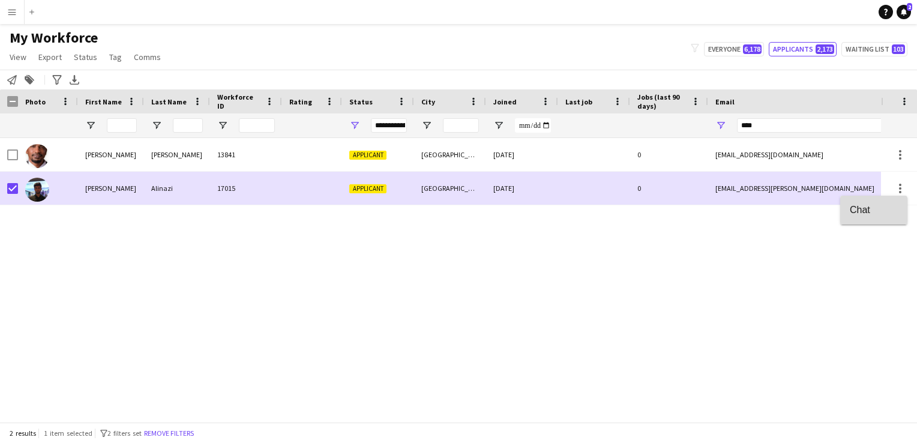
click at [530, 208] on span "Chat" at bounding box center [874, 209] width 48 height 11
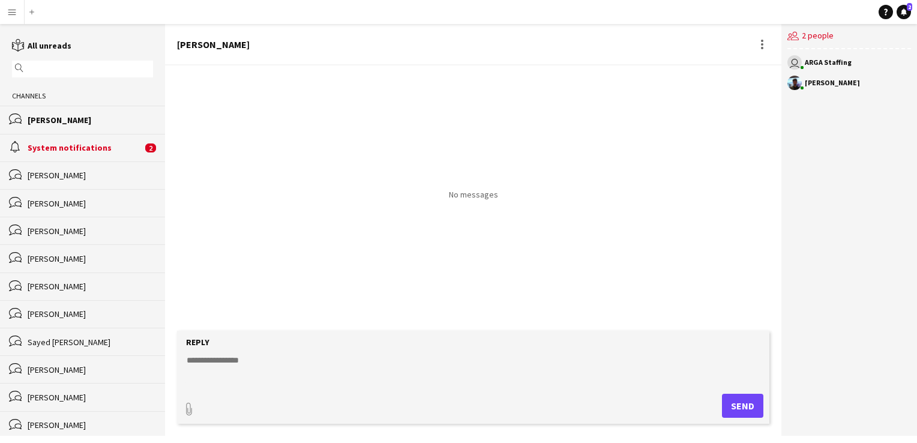
click at [323, 353] on form "Reply paperclip Send" at bounding box center [473, 377] width 592 height 93
click at [240, 385] on textarea at bounding box center [475, 369] width 580 height 31
click at [191, 359] on textarea "**********" at bounding box center [475, 369] width 580 height 31
click at [205, 361] on textarea "**********" at bounding box center [475, 369] width 580 height 31
click at [216, 356] on textarea "**********" at bounding box center [475, 369] width 580 height 31
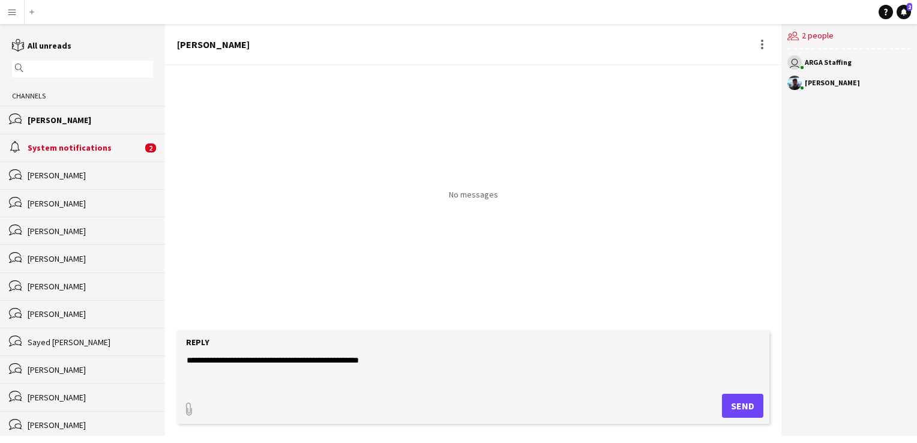
click at [317, 361] on textarea "**********" at bounding box center [475, 369] width 580 height 31
click at [346, 361] on textarea "**********" at bounding box center [475, 369] width 580 height 31
click at [516, 380] on textarea "**********" at bounding box center [475, 369] width 580 height 31
type textarea "**********"
click at [530, 403] on button "Send" at bounding box center [742, 406] width 41 height 24
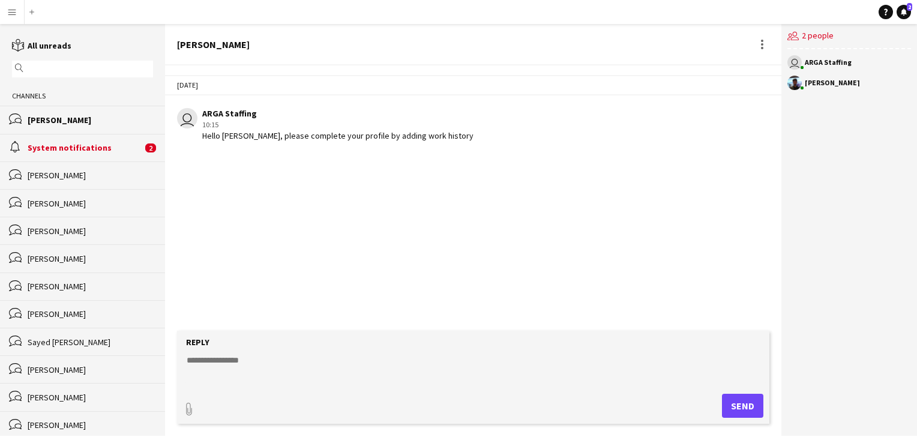
click at [103, 145] on div "System notifications" at bounding box center [85, 147] width 115 height 11
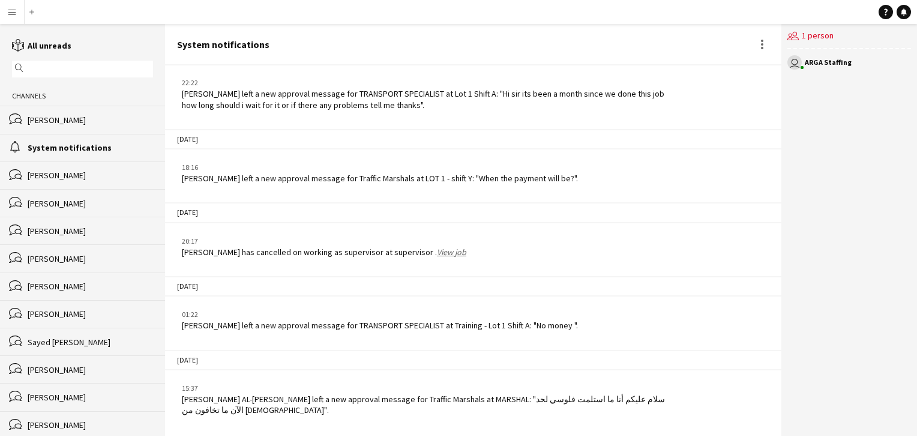
scroll to position [1606, 0]
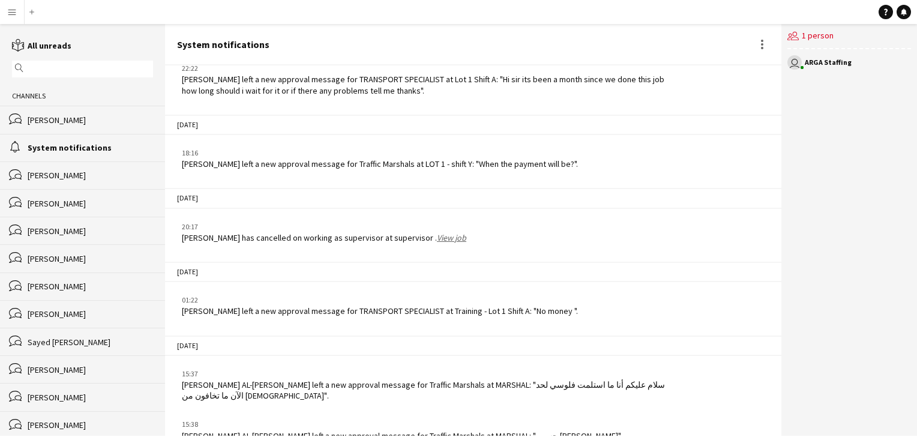
click at [424, 419] on div "15:38" at bounding box center [402, 424] width 440 height 11
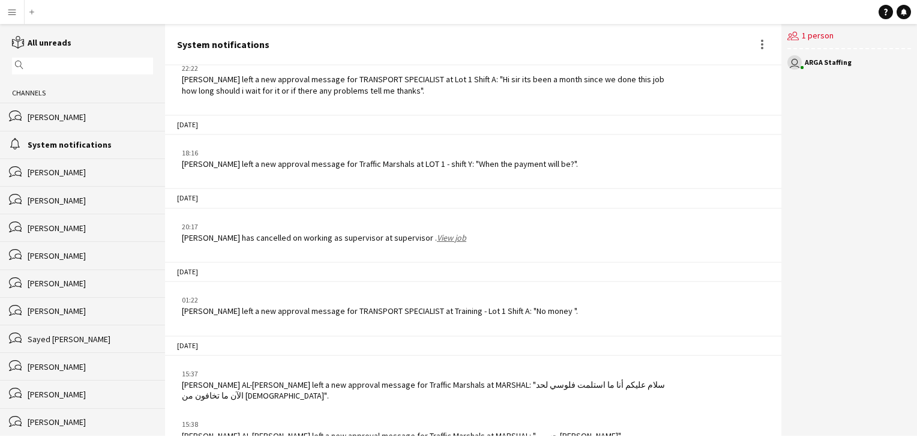
scroll to position [0, 0]
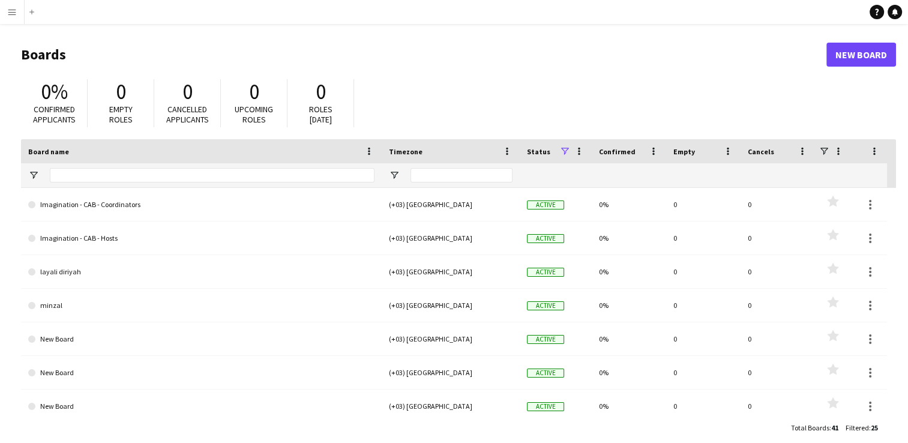
click at [530, 155] on span "Confirmed" at bounding box center [617, 151] width 37 height 9
click at [530, 146] on span "Confirmed" at bounding box center [614, 151] width 31 height 18
click at [5, 13] on button "Menu" at bounding box center [12, 12] width 24 height 24
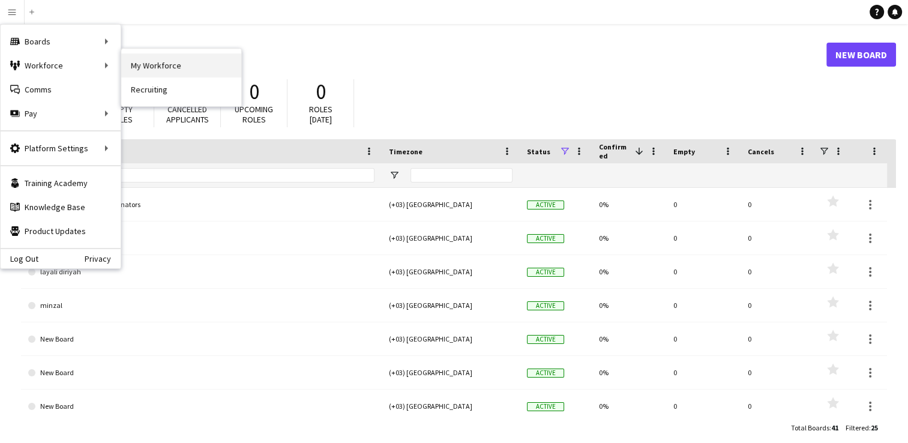
click at [144, 65] on link "My Workforce" at bounding box center [181, 65] width 120 height 24
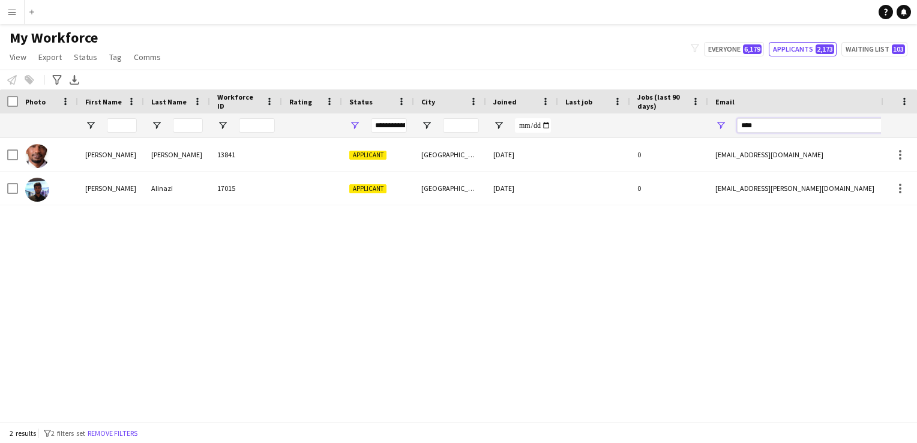
click at [530, 126] on input "****" at bounding box center [839, 125] width 204 height 14
type input "*"
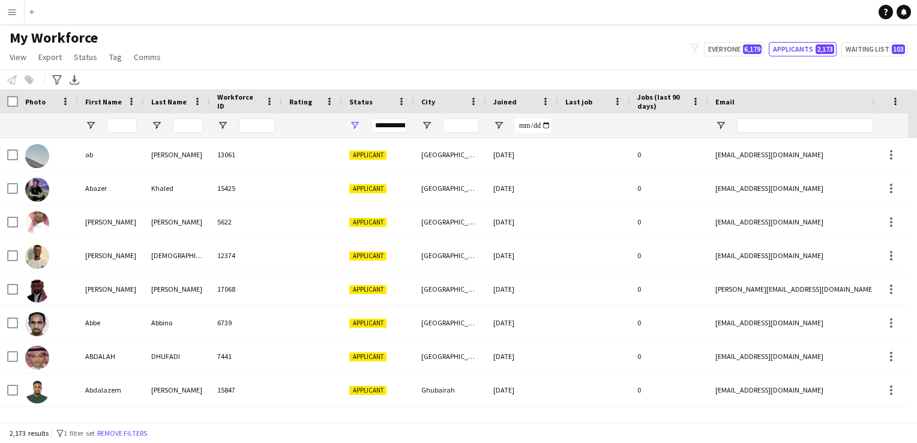
click at [384, 123] on div "**********" at bounding box center [389, 125] width 36 height 14
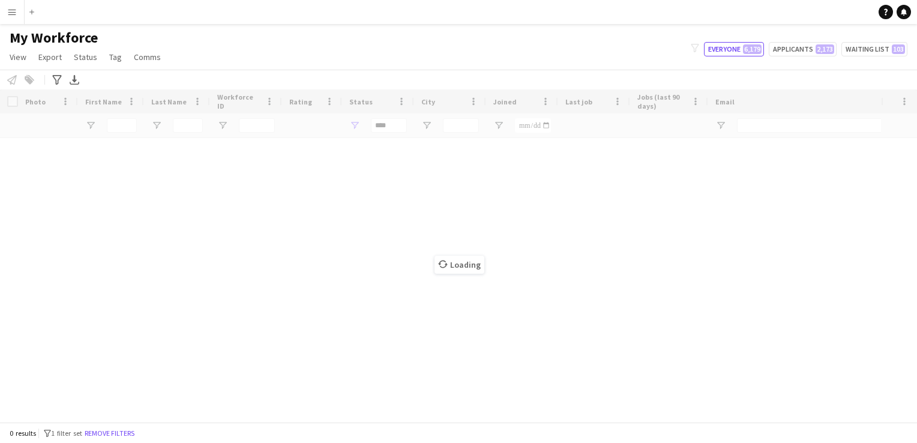
click at [530, 212] on div "Loading" at bounding box center [458, 255] width 917 height 332
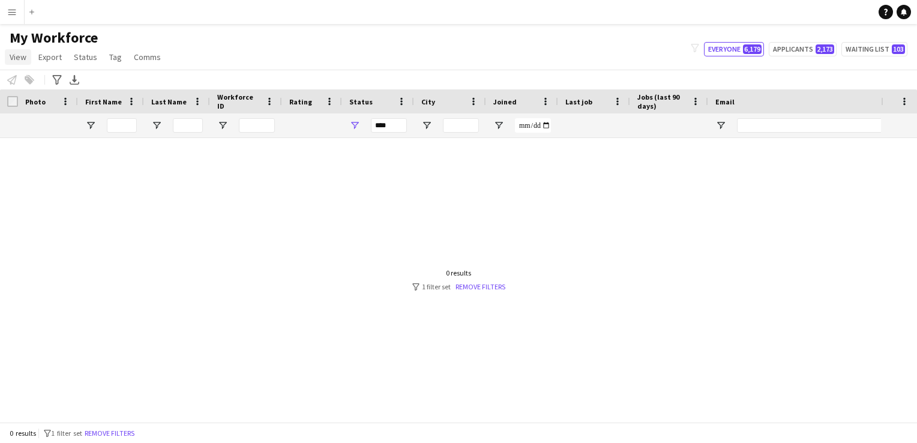
click at [22, 56] on span "View" at bounding box center [18, 57] width 17 height 11
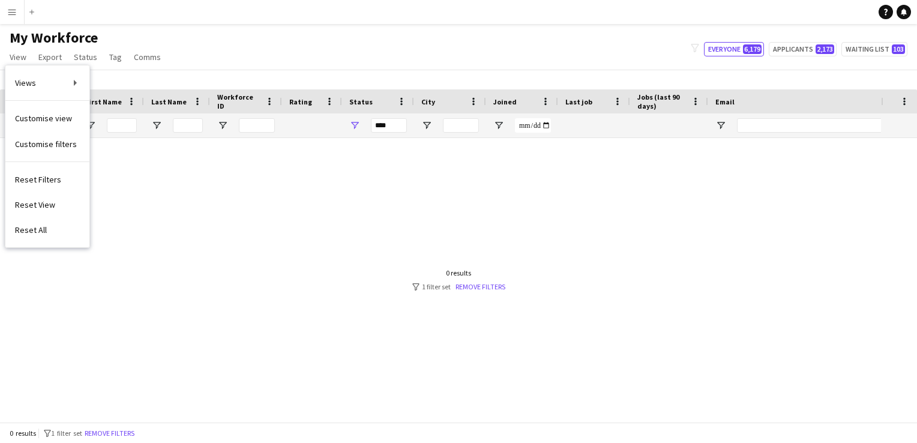
click at [224, 210] on div at bounding box center [440, 275] width 881 height 275
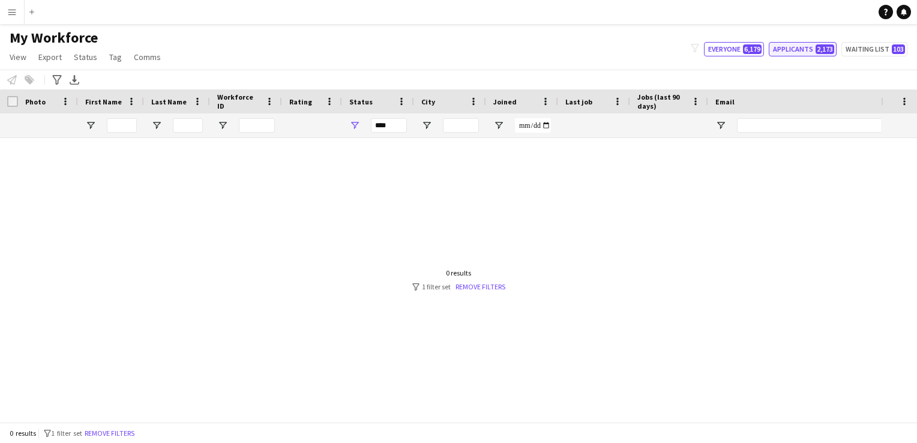
click at [530, 50] on button "Applicants 2,173" at bounding box center [803, 49] width 68 height 14
type input "**********"
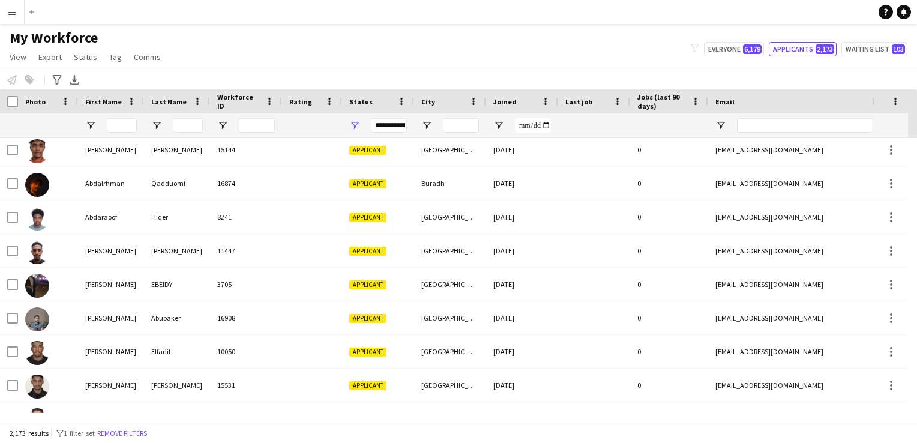
scroll to position [928, 0]
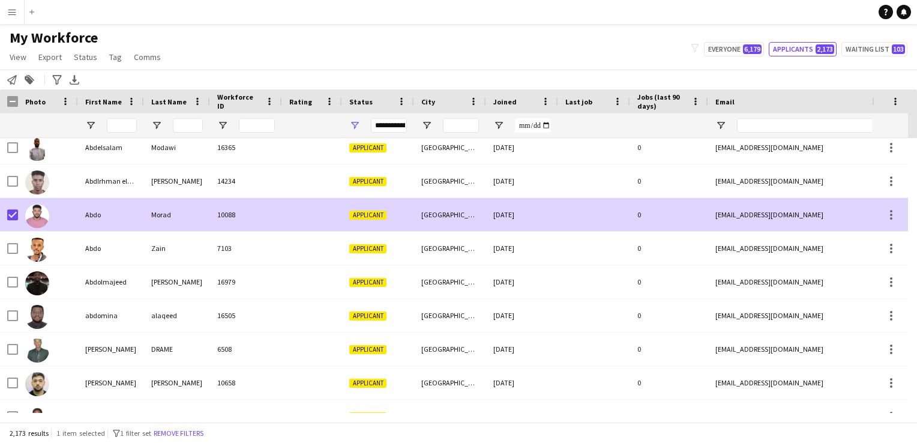
click at [530, 217] on div "[EMAIL_ADDRESS][DOMAIN_NAME]" at bounding box center [828, 214] width 240 height 33
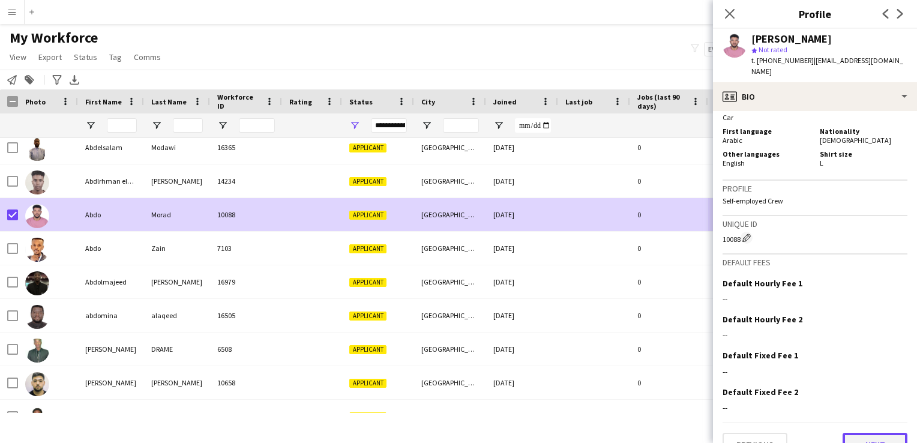
click at [530, 419] on button "Next" at bounding box center [874, 445] width 65 height 24
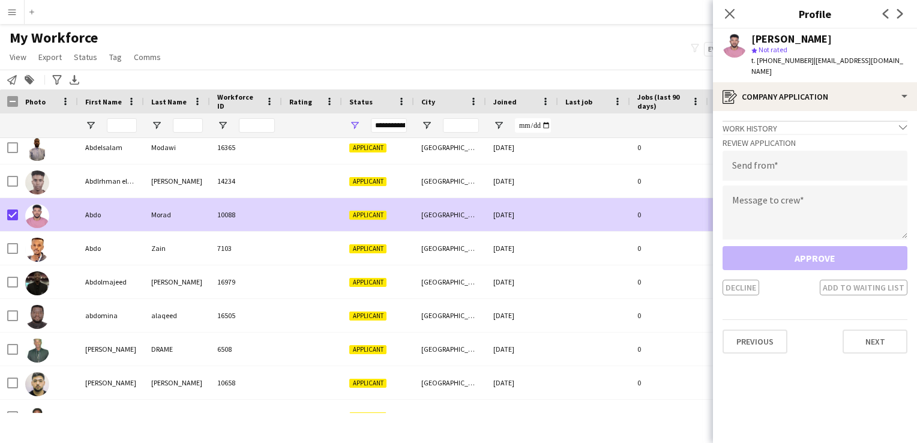
click at [530, 246] on div "Approve Decline Add to waiting list" at bounding box center [814, 270] width 185 height 49
click at [530, 123] on icon "chevron-down" at bounding box center [903, 127] width 8 height 8
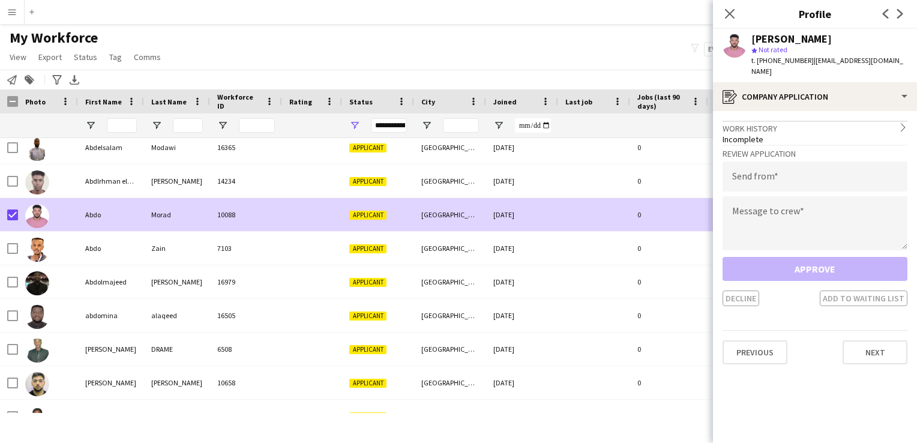
click at [530, 123] on icon "chevron-right" at bounding box center [903, 127] width 8 height 8
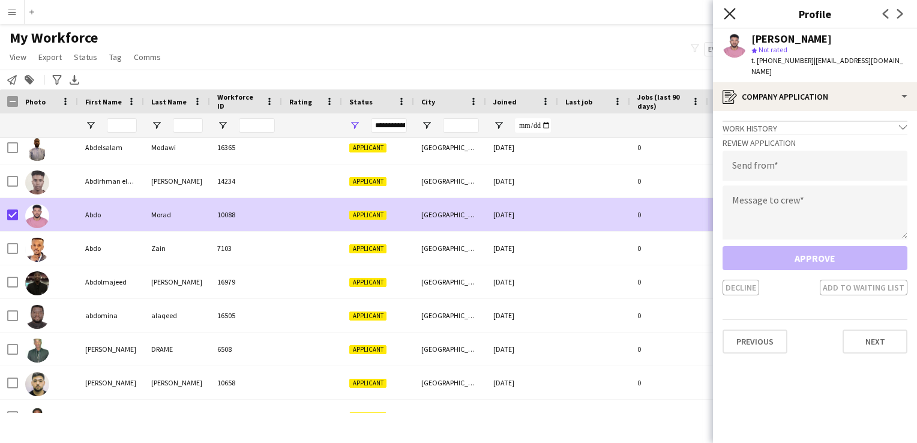
click at [530, 16] on icon "Close pop-in" at bounding box center [729, 13] width 11 height 11
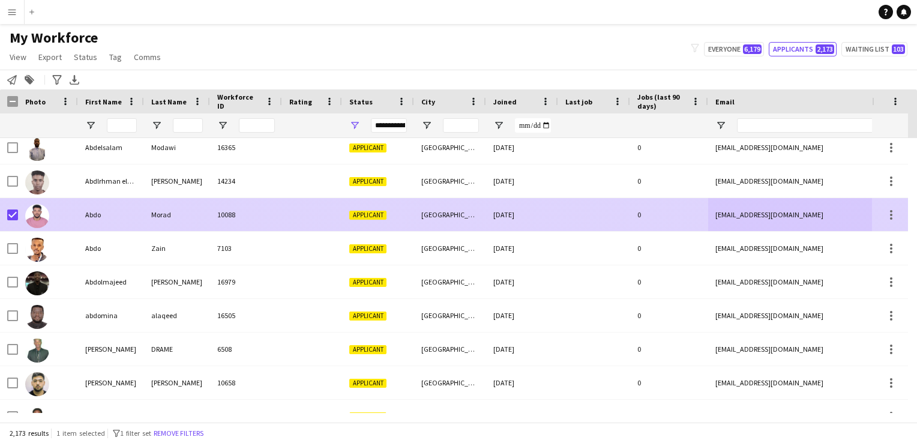
click at [14, 223] on div at bounding box center [12, 215] width 11 height 34
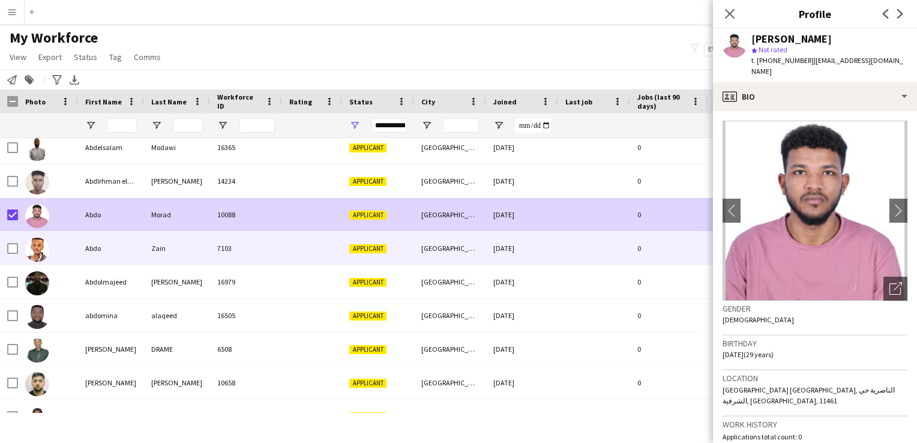
click at [13, 238] on div at bounding box center [12, 249] width 11 height 34
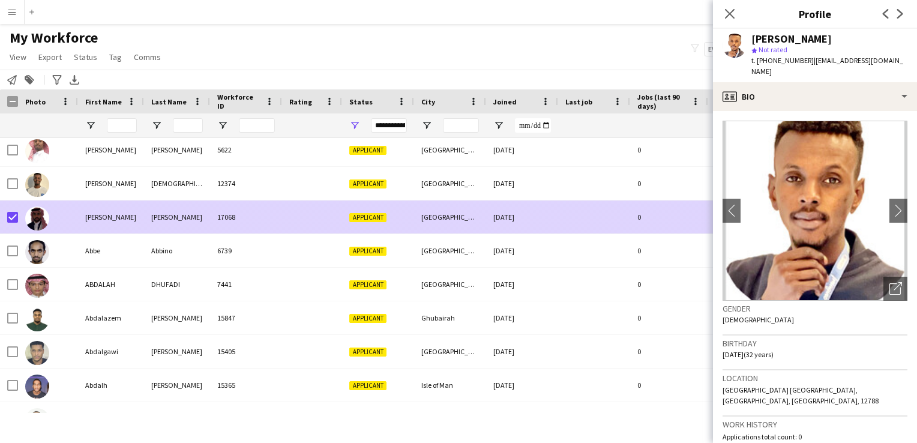
click at [50, 208] on div at bounding box center [48, 216] width 60 height 33
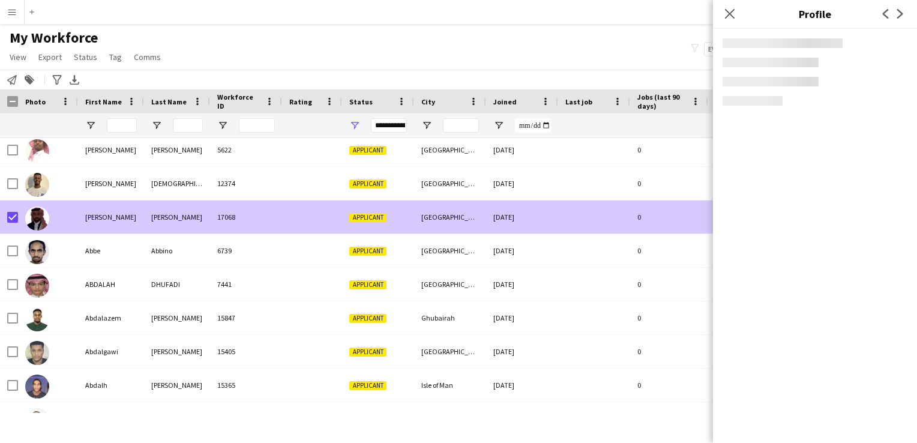
click at [50, 208] on div at bounding box center [48, 216] width 60 height 33
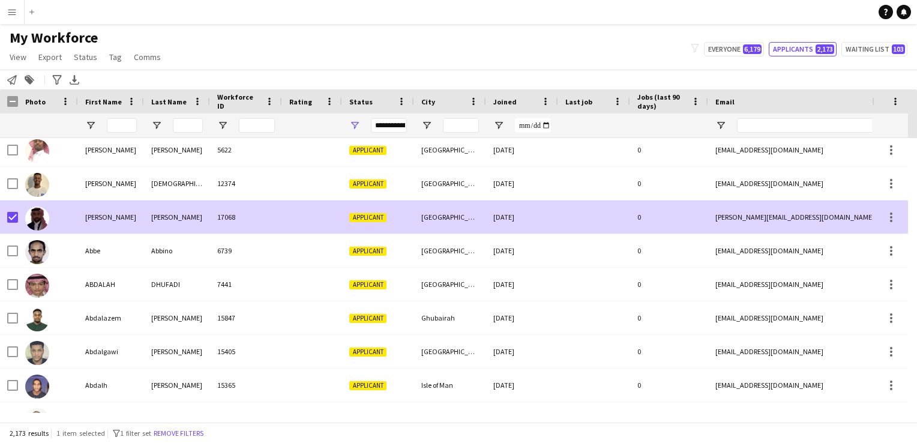
click at [50, 208] on div at bounding box center [48, 216] width 60 height 33
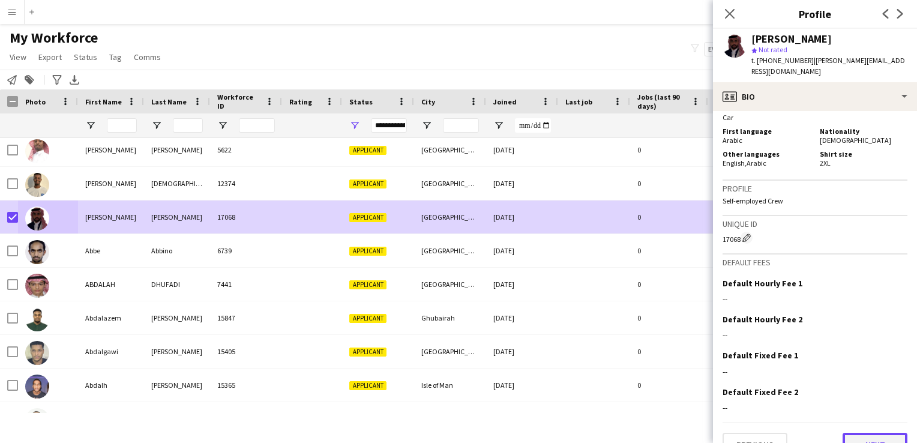
click at [530, 419] on button "Next" at bounding box center [874, 445] width 65 height 24
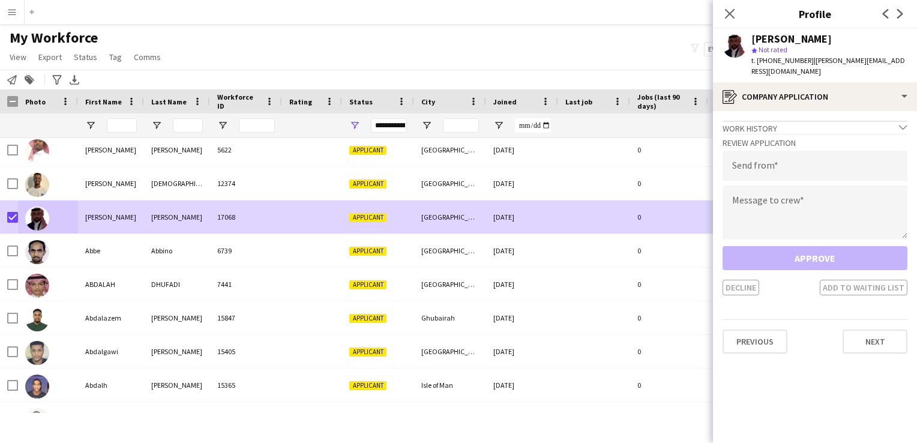
click at [530, 121] on div "Work history chevron-down" at bounding box center [814, 127] width 185 height 13
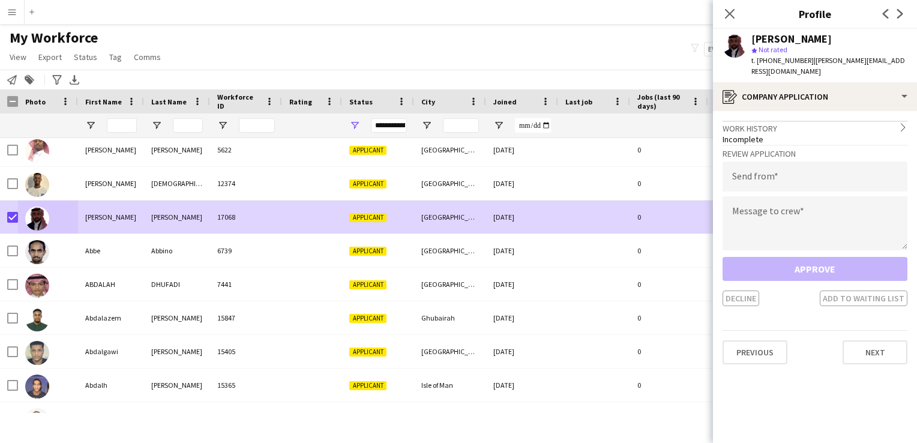
click at [530, 134] on div "Incomplete" at bounding box center [814, 139] width 185 height 11
click at [530, 268] on div "Approve Decline Add to waiting list" at bounding box center [814, 281] width 185 height 49
click at [530, 257] on div "Approve Decline Add to waiting list" at bounding box center [814, 281] width 185 height 49
click at [530, 20] on app-icon "Close pop-in" at bounding box center [729, 13] width 17 height 17
